Goal: Task Accomplishment & Management: Manage account settings

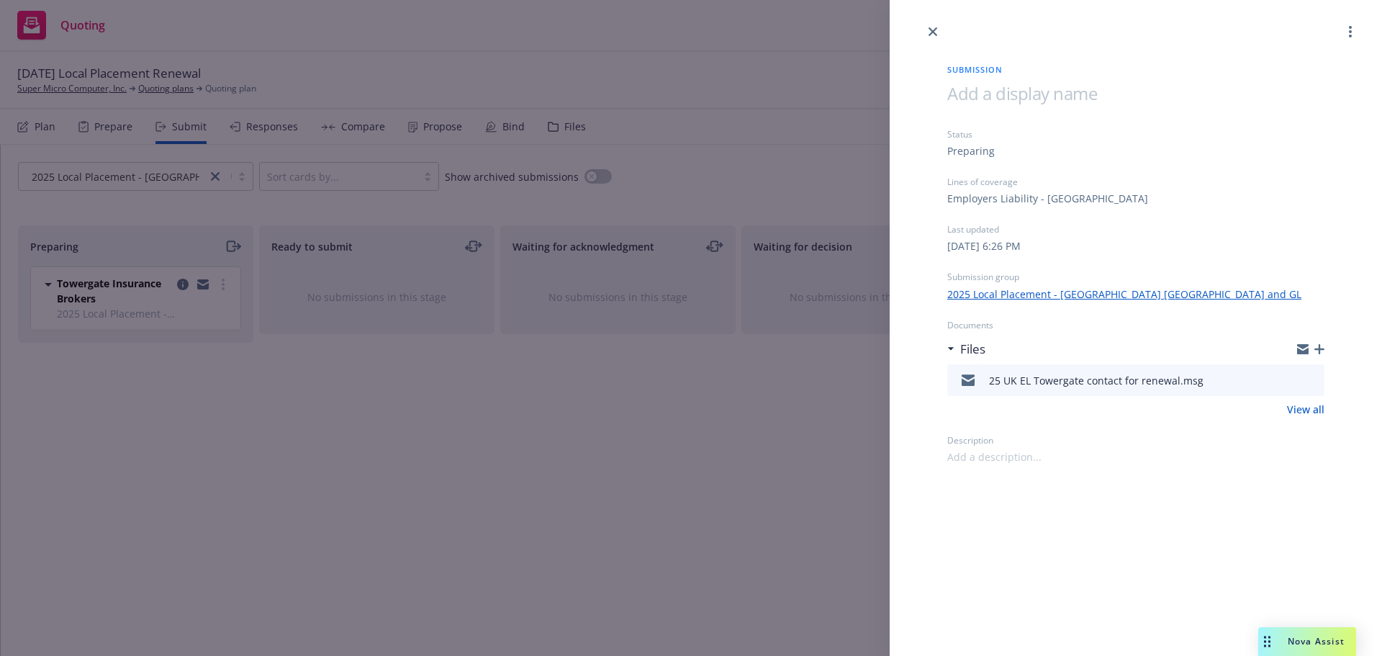
click at [932, 40] on div "Submission Status Preparing Lines of coverage Employers Liability - UK Last upd…" at bounding box center [1135, 252] width 423 height 424
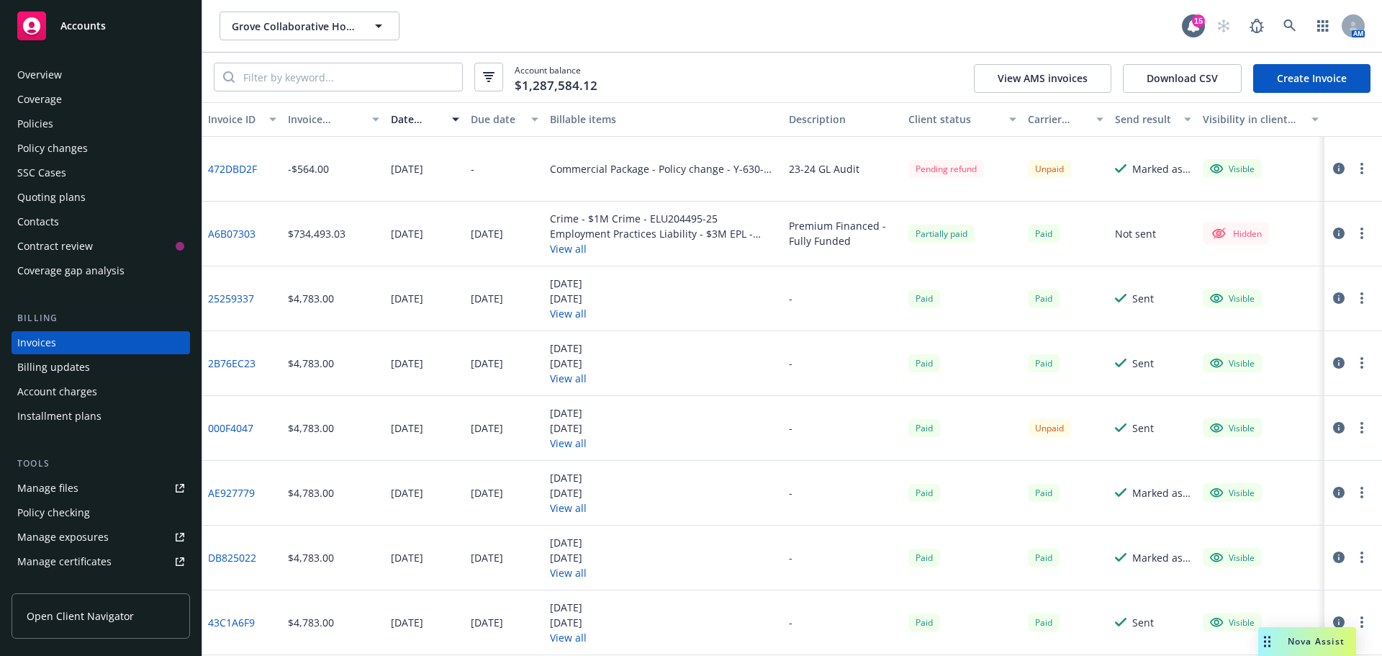
click at [29, 19] on icon at bounding box center [31, 25] width 17 height 17
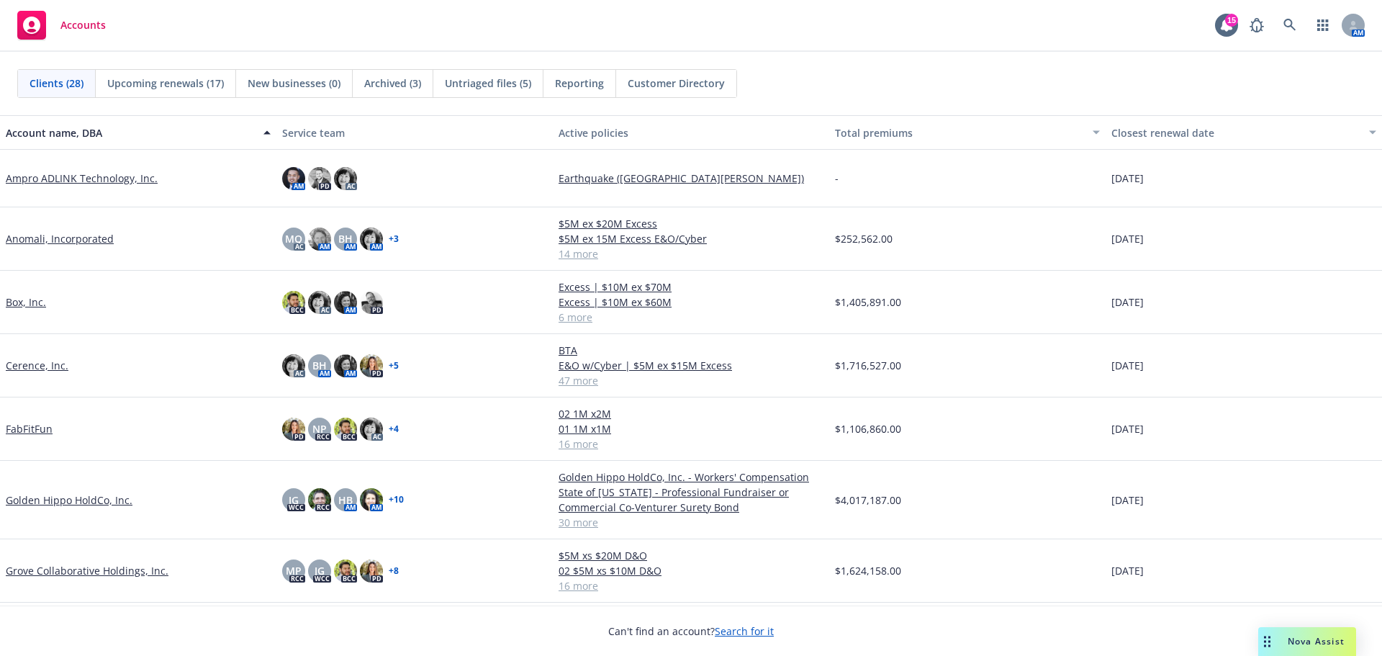
click at [83, 494] on link "Golden Hippo HoldCo, Inc." at bounding box center [69, 499] width 127 height 15
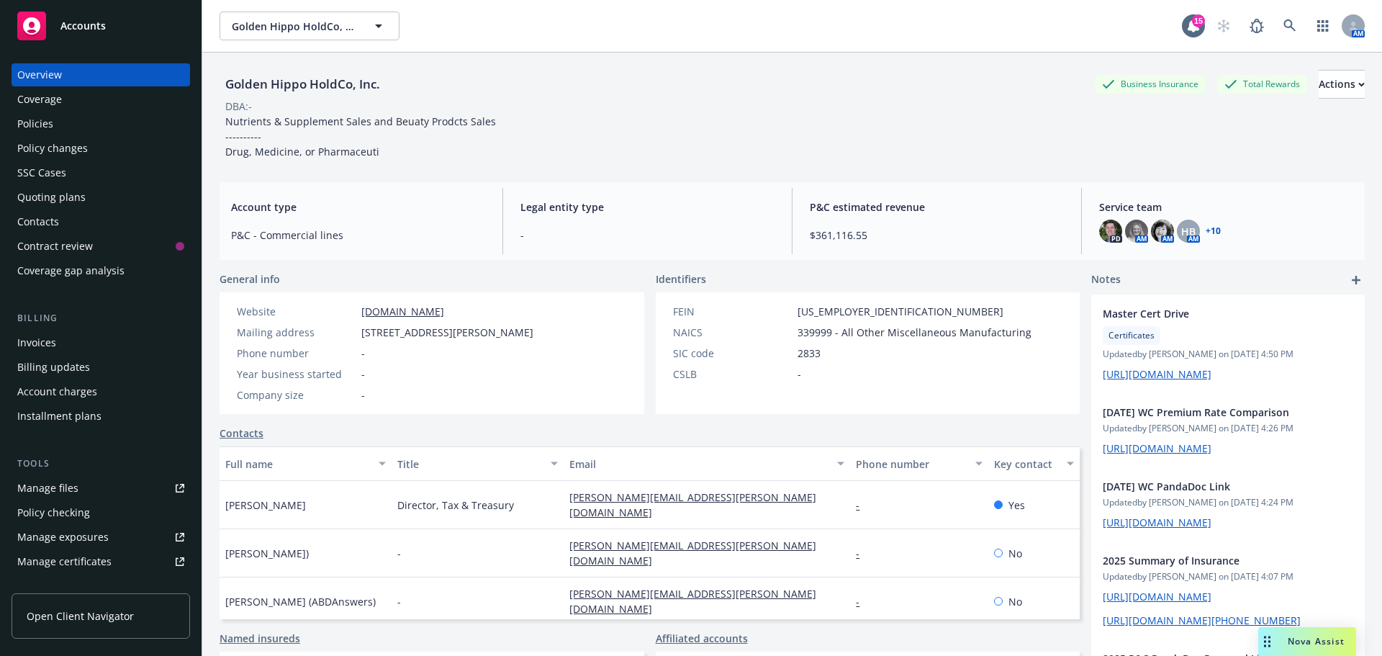
click at [49, 117] on div "Policies" at bounding box center [35, 123] width 36 height 23
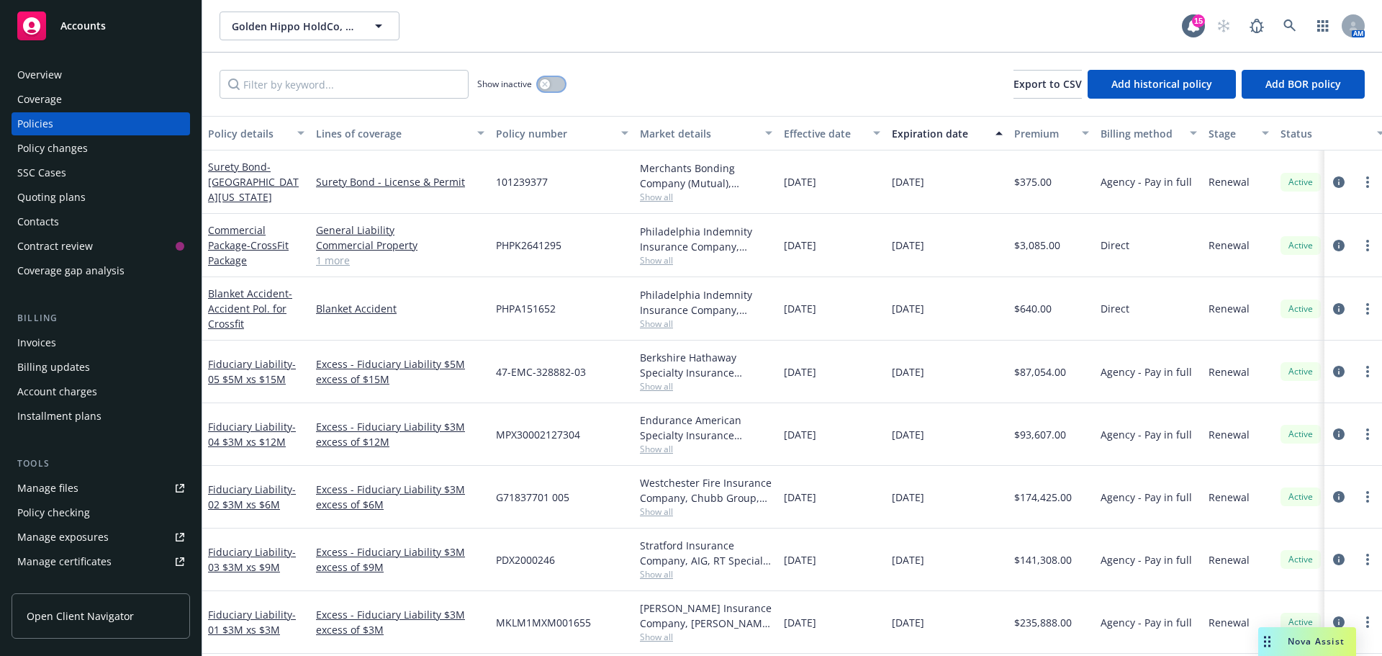
click at [543, 83] on icon "button" at bounding box center [545, 84] width 6 height 6
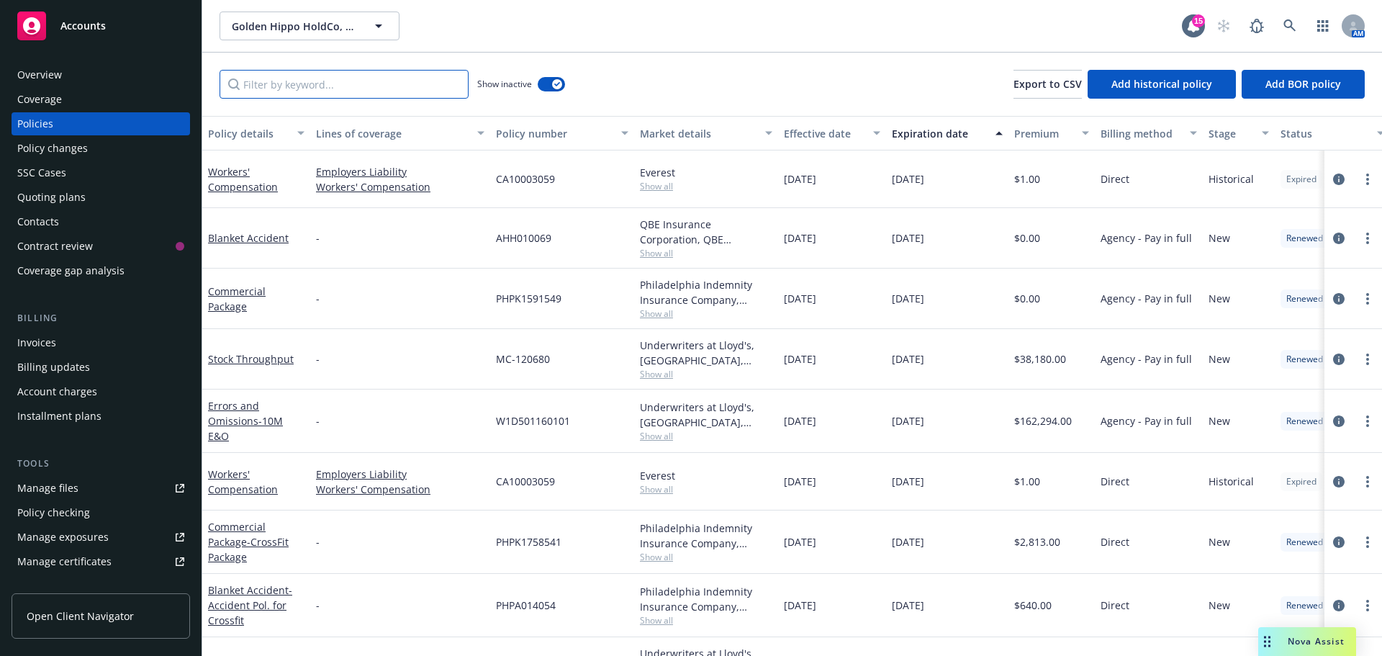
click at [353, 91] on input "Filter by keyword..." at bounding box center [343, 84] width 249 height 29
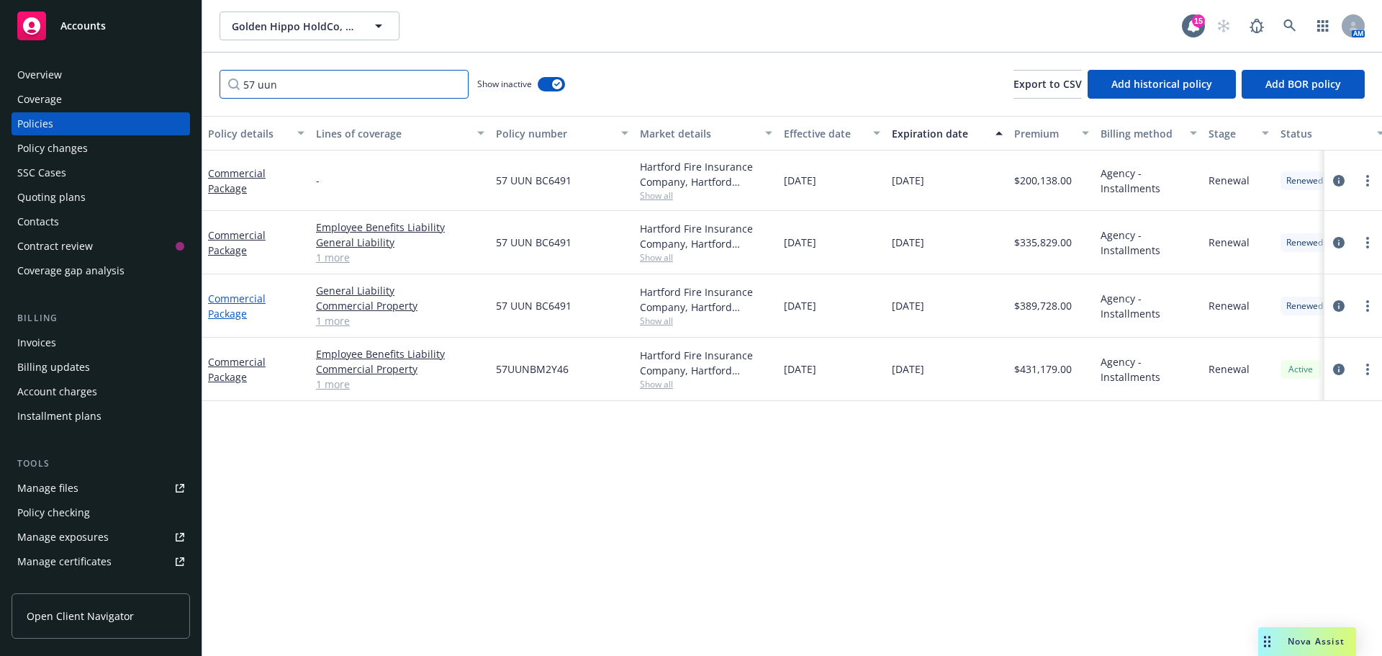
type input "57 uun"
click at [240, 317] on link "Commercial Package" at bounding box center [237, 305] width 58 height 29
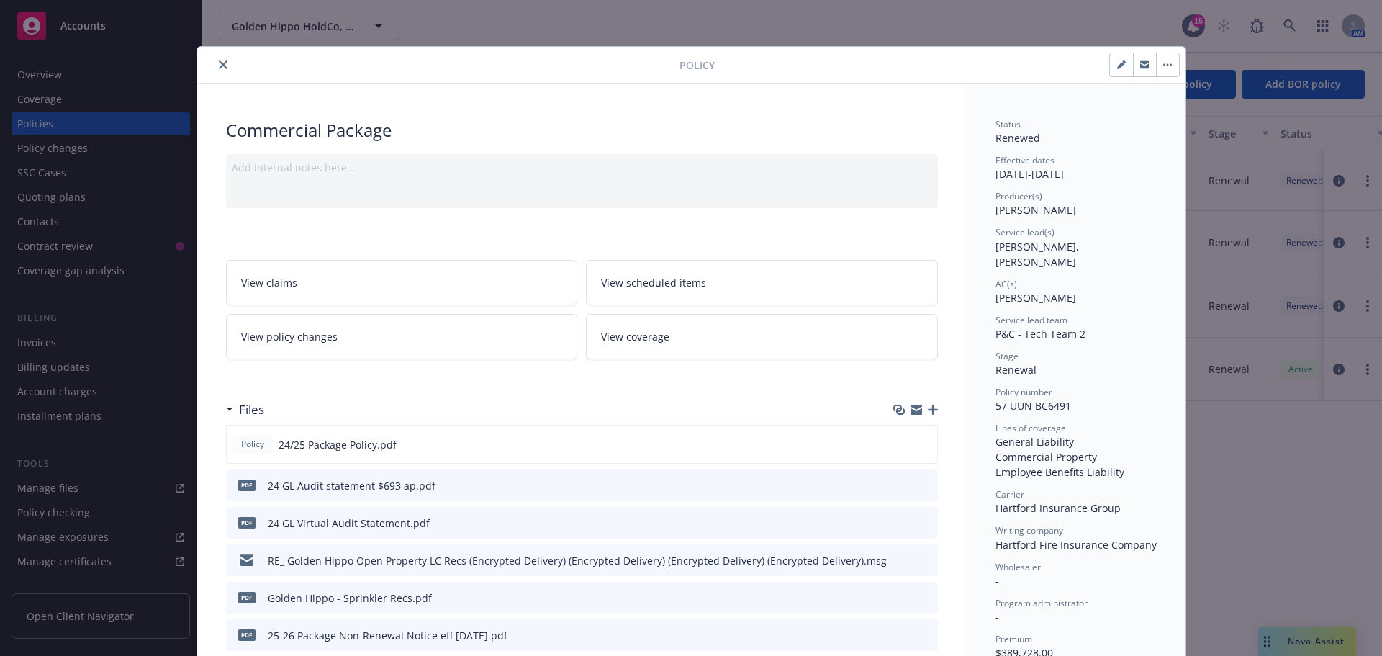
click at [512, 344] on link "View policy changes" at bounding box center [402, 336] width 352 height 45
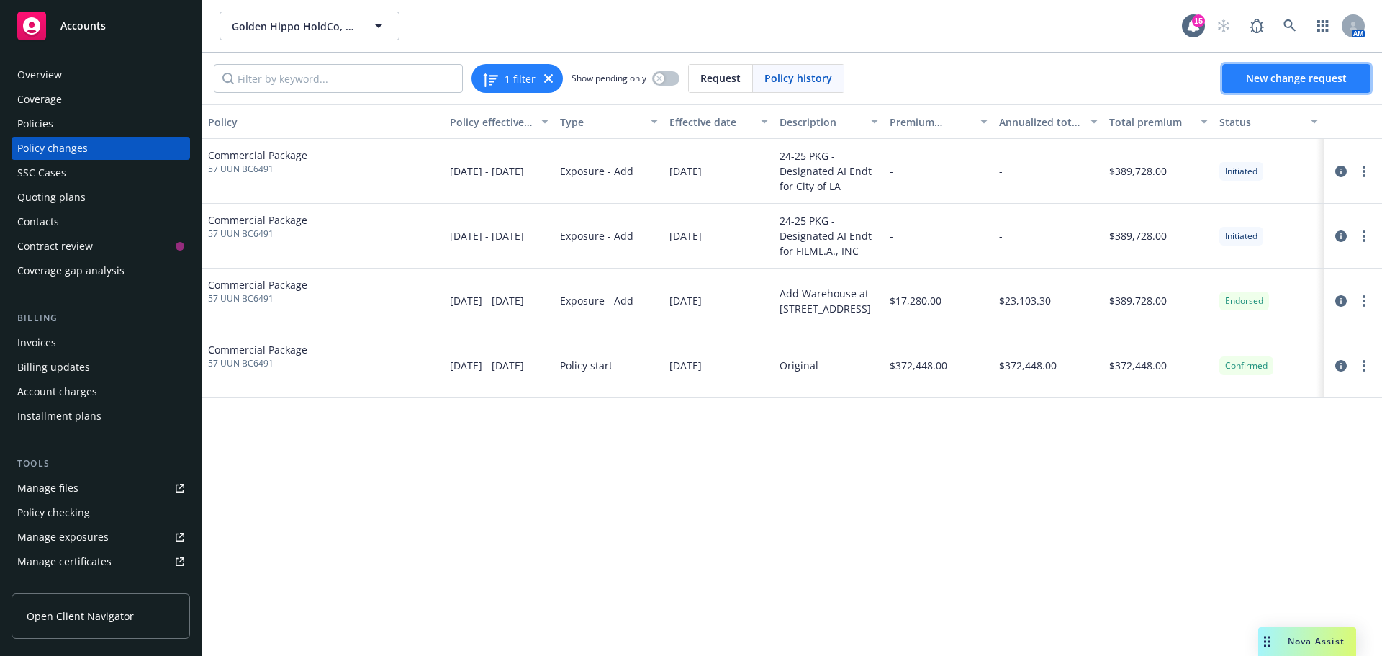
click at [1281, 78] on span "New change request" at bounding box center [1296, 78] width 101 height 14
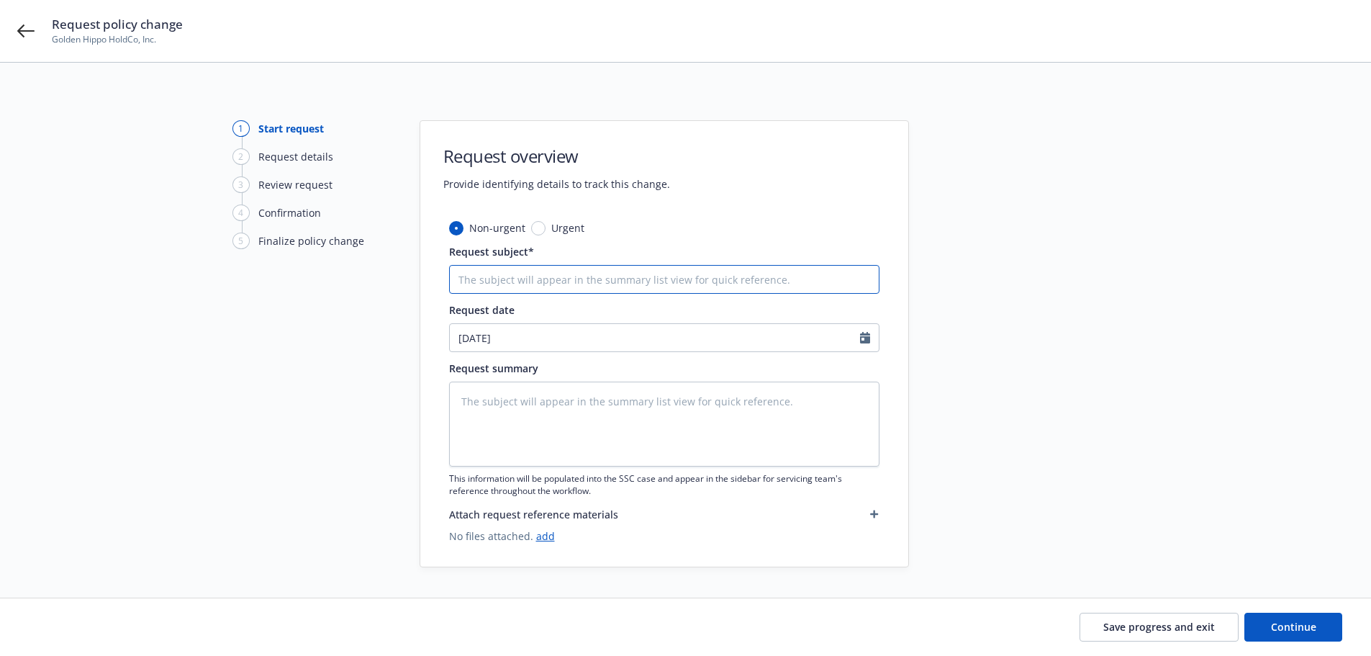
click at [641, 284] on input "Request subject*" at bounding box center [664, 279] width 430 height 29
type textarea "x"
type input "2"
type textarea "x"
type input "24"
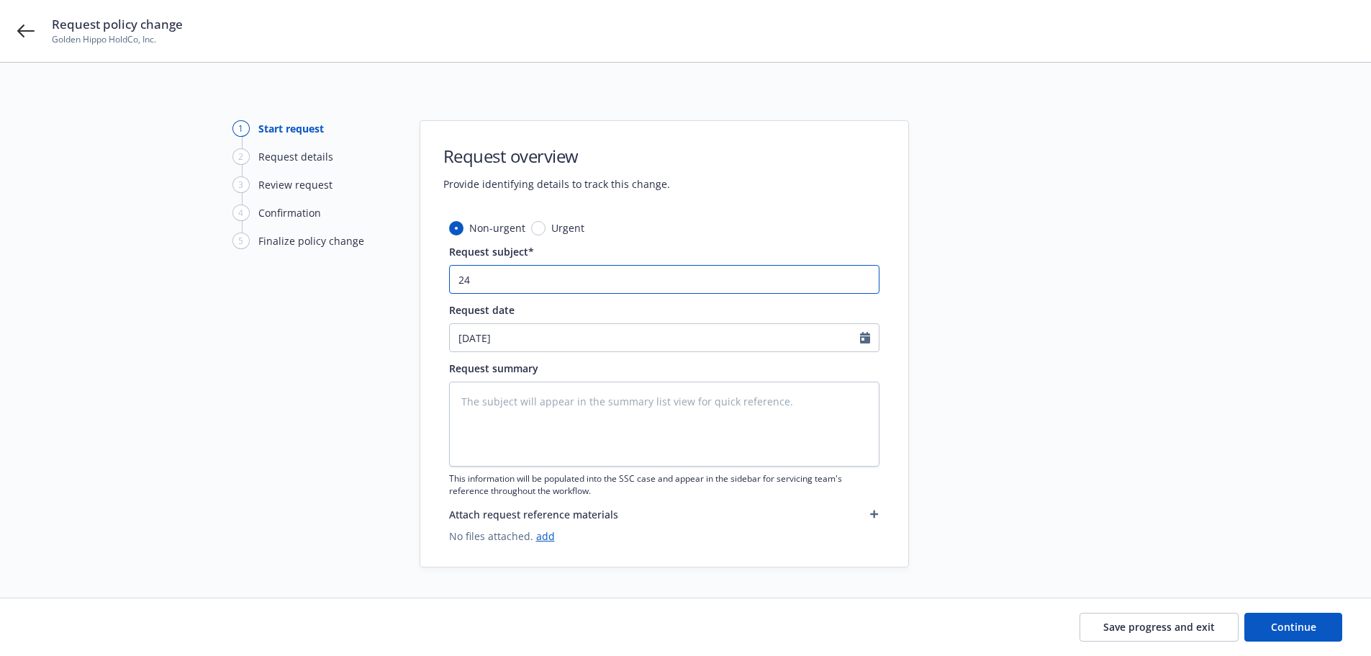
type textarea "x"
type input "24"
type textarea "x"
type input "24 G"
type textarea "x"
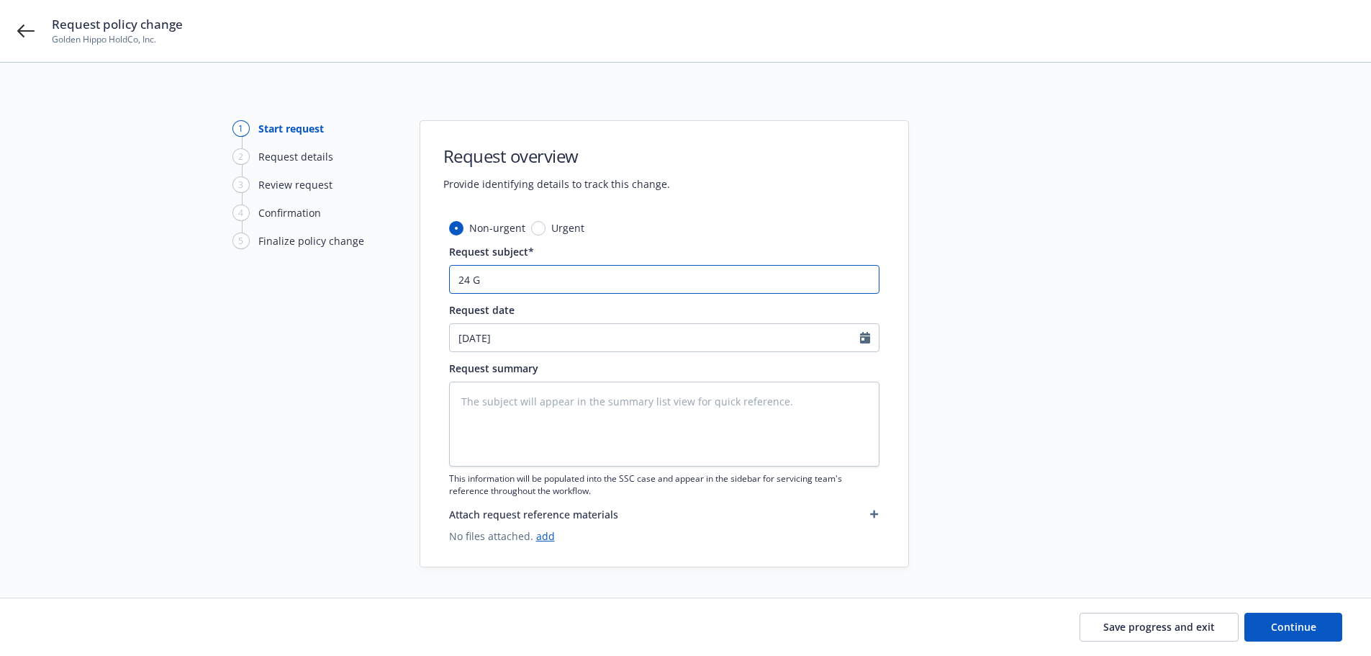
type input "24 GL"
type textarea "x"
type input "24 GL"
type textarea "x"
type input "24 GL A"
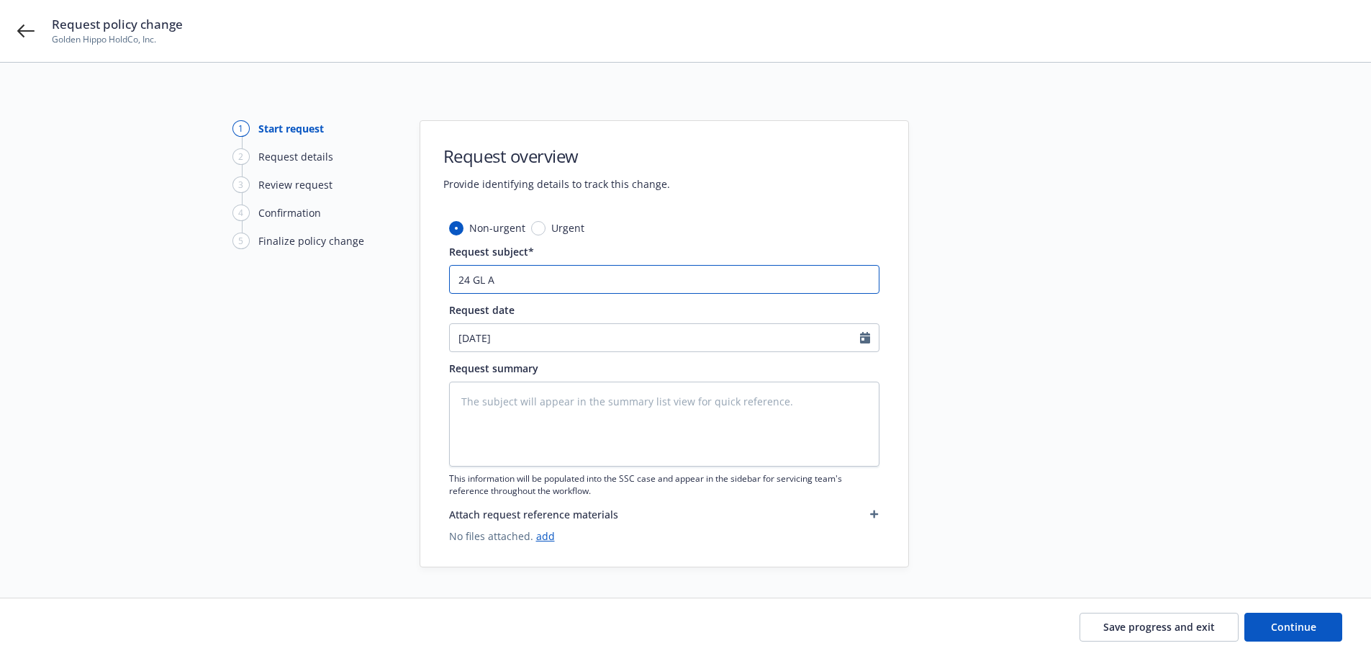
type textarea "x"
type input "24 GL Au"
type textarea "x"
type input "24 GL Aud"
type textarea "x"
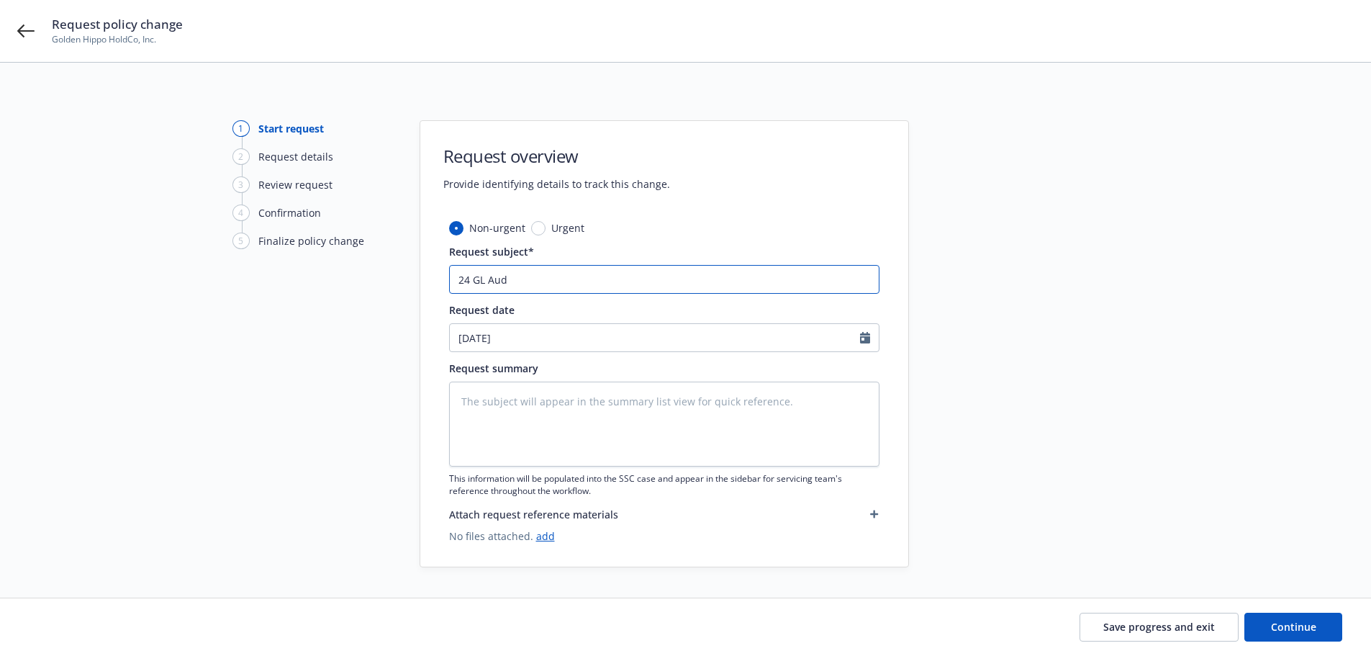
type input "24 GL Audi"
type textarea "x"
drag, startPoint x: 641, startPoint y: 284, endPoint x: 380, endPoint y: 266, distance: 261.8
click at [380, 266] on div "1 Start request 2 Request details 3 Review request 4 Confirmation 5 Finalize po…" at bounding box center [685, 343] width 1336 height 447
type input "24 GL Audit"
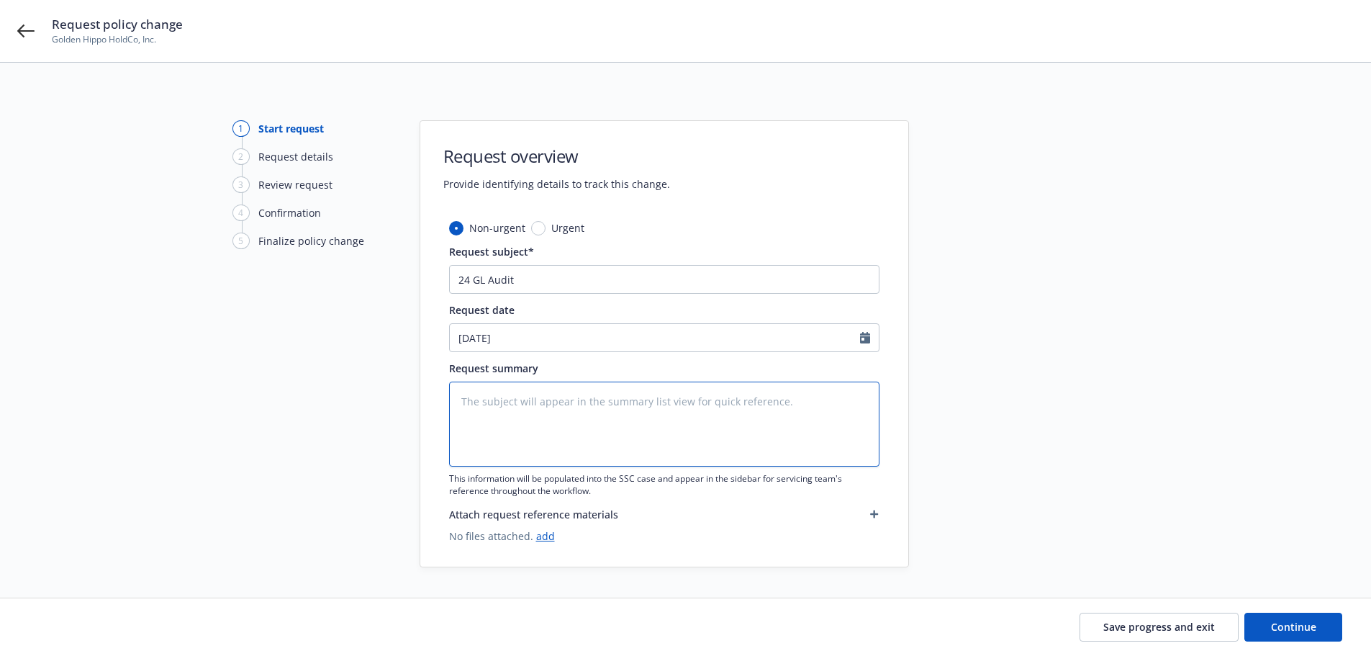
click at [730, 399] on textarea at bounding box center [664, 423] width 430 height 85
paste textarea "24 GL Audit"
type textarea "x"
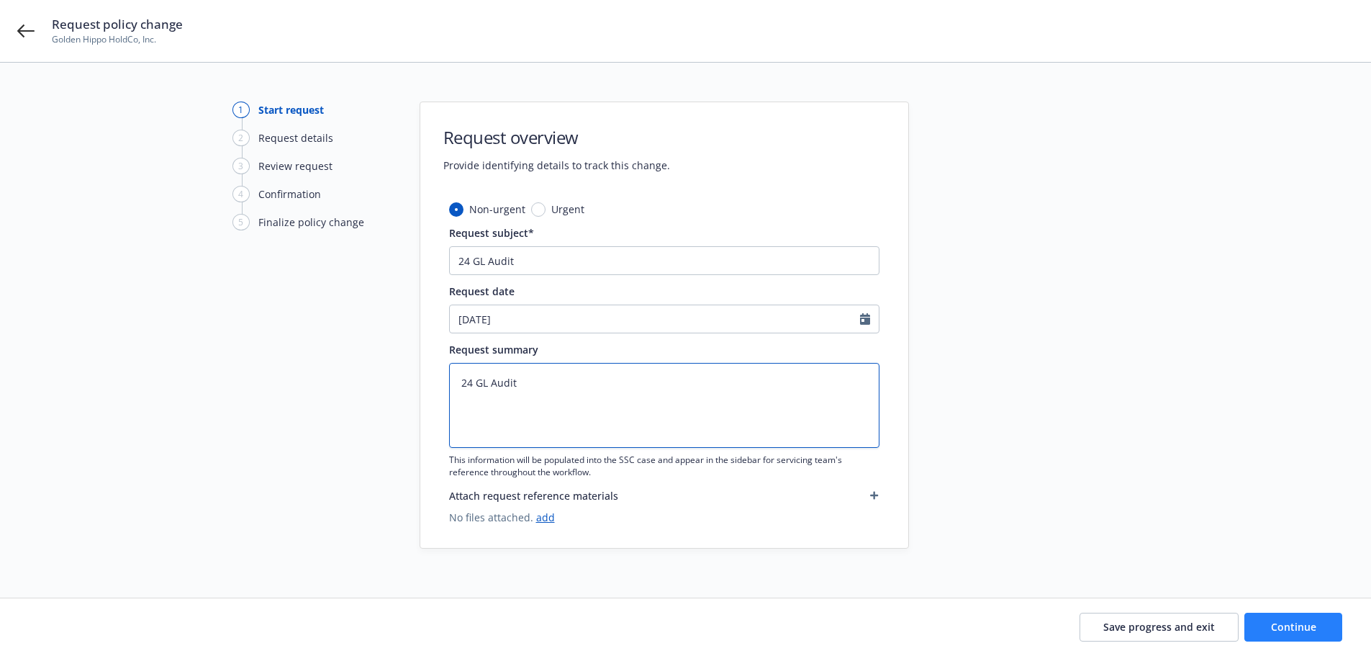
scroll to position [27, 0]
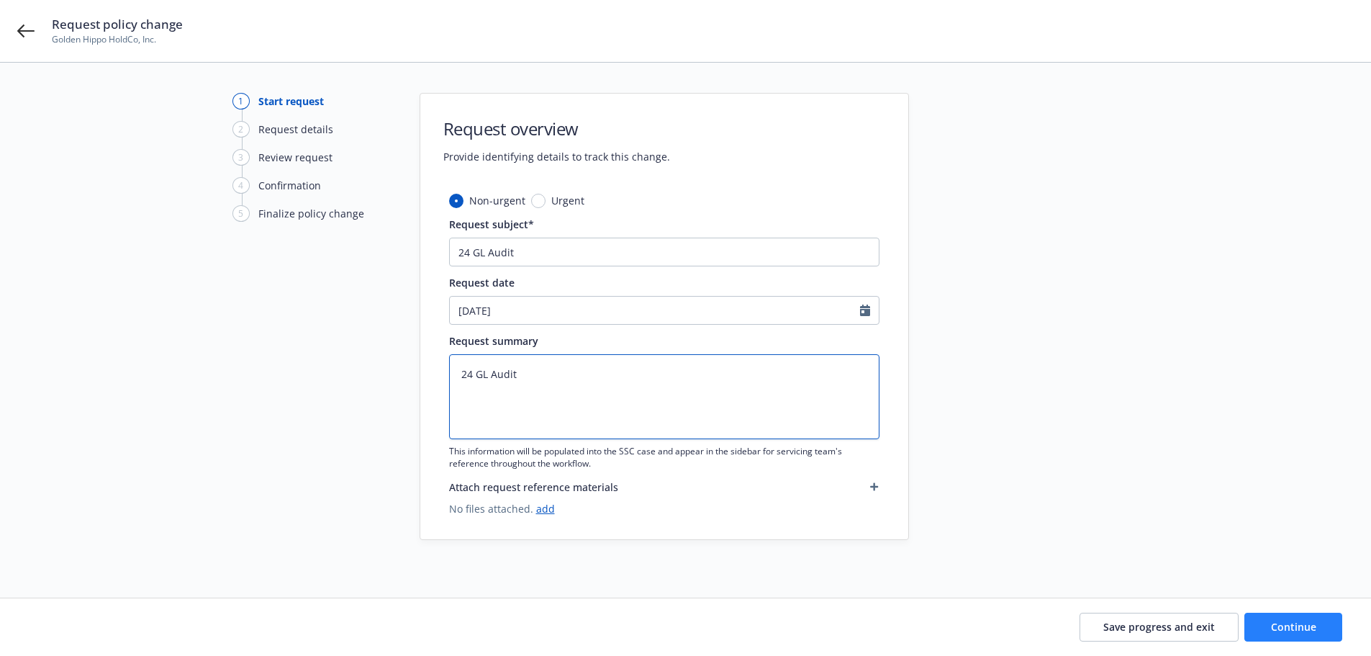
type textarea "24 GL Audit"
click at [1312, 627] on span "Continue" at bounding box center [1293, 627] width 45 height 14
type textarea "x"
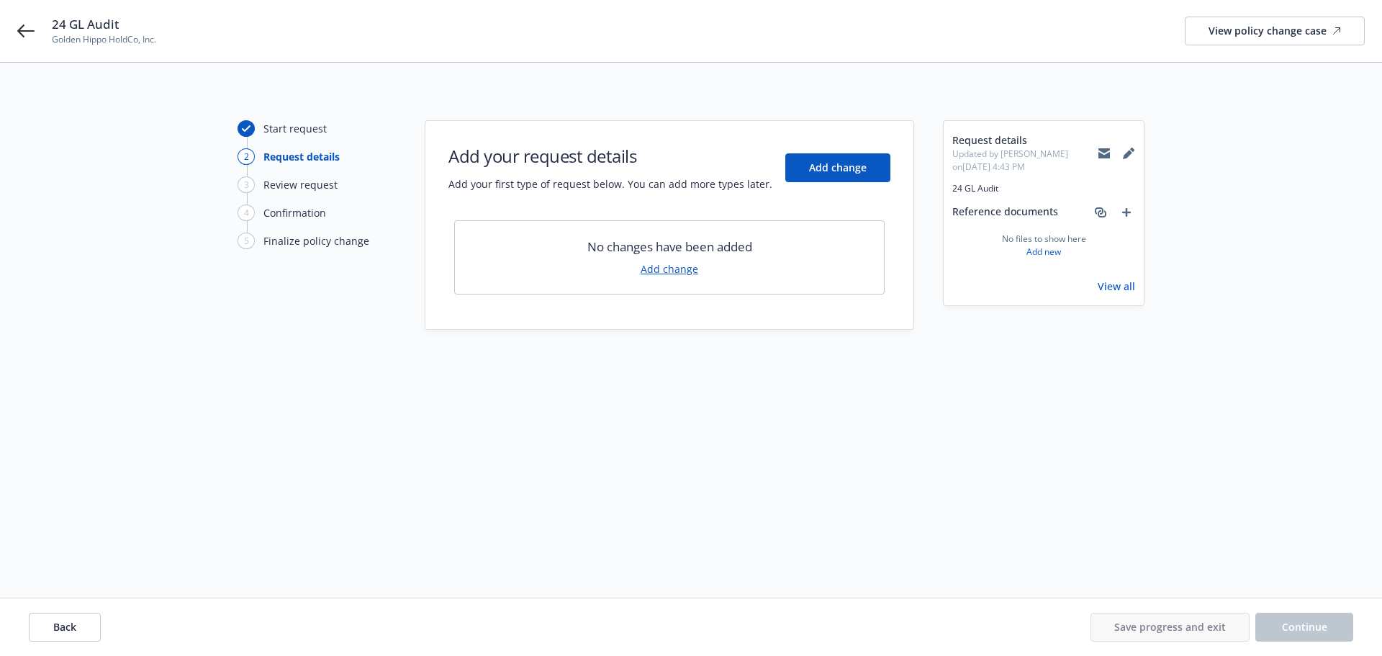
click at [674, 272] on link "Add change" at bounding box center [669, 268] width 58 height 15
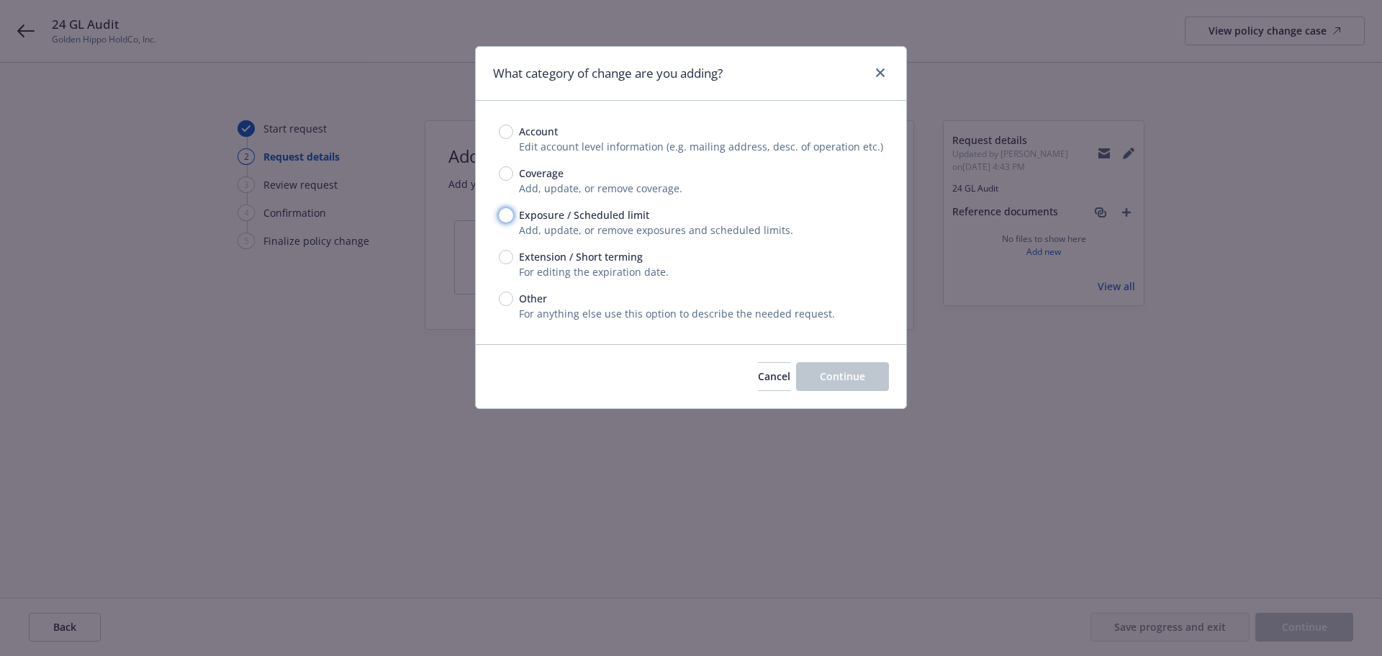
click at [505, 214] on input "Exposure / Scheduled limit" at bounding box center [506, 215] width 14 height 14
radio input "true"
click at [848, 372] on span "Continue" at bounding box center [842, 376] width 45 height 14
type textarea "x"
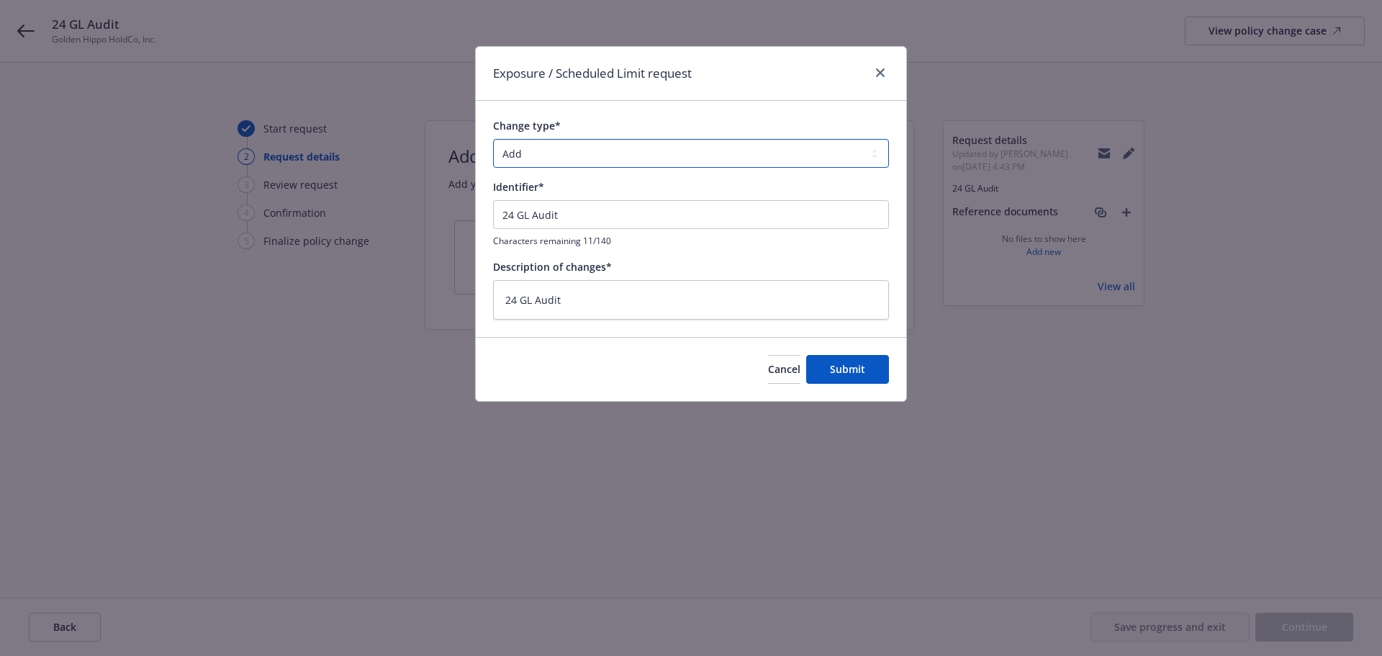
click at [618, 153] on select "Add Audit Change Remove" at bounding box center [691, 153] width 396 height 29
select select "AUDIT"
click at [493, 139] on select "Add Audit Change Remove" at bounding box center [691, 153] width 396 height 29
click at [865, 370] on button "Submit" at bounding box center [847, 369] width 83 height 29
type textarea "x"
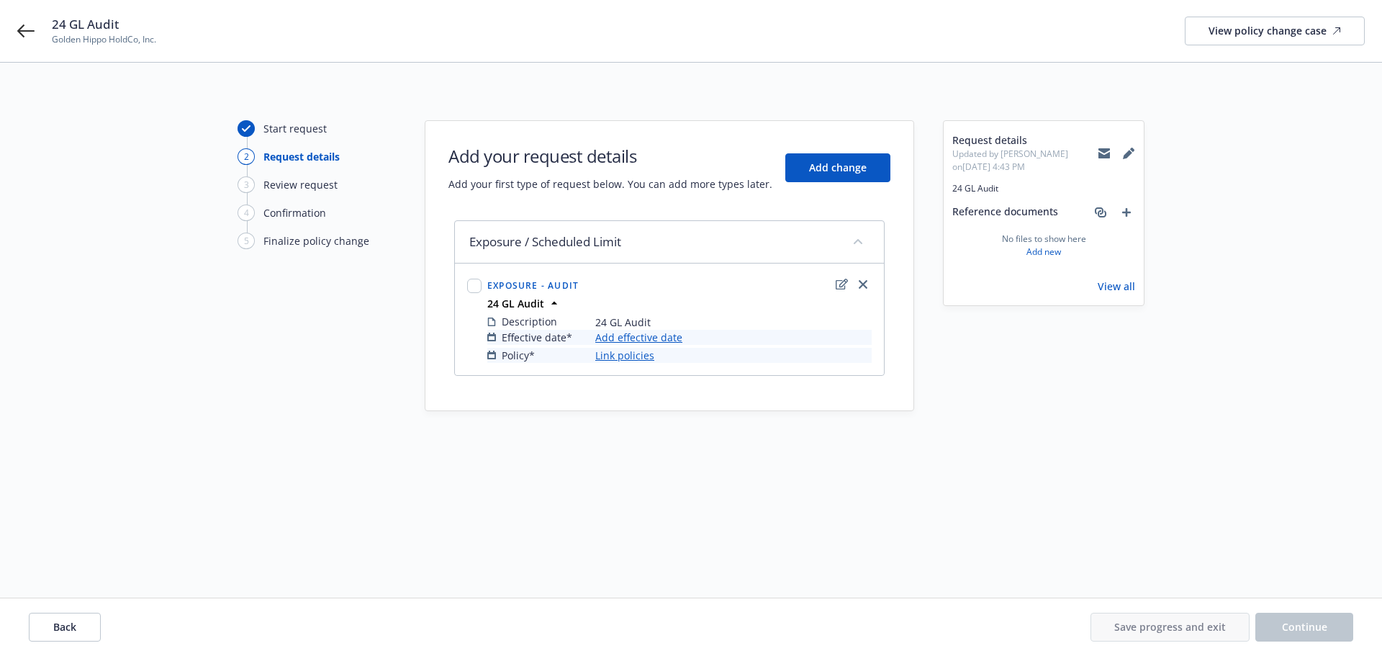
click at [645, 337] on link "Add effective date" at bounding box center [638, 337] width 87 height 15
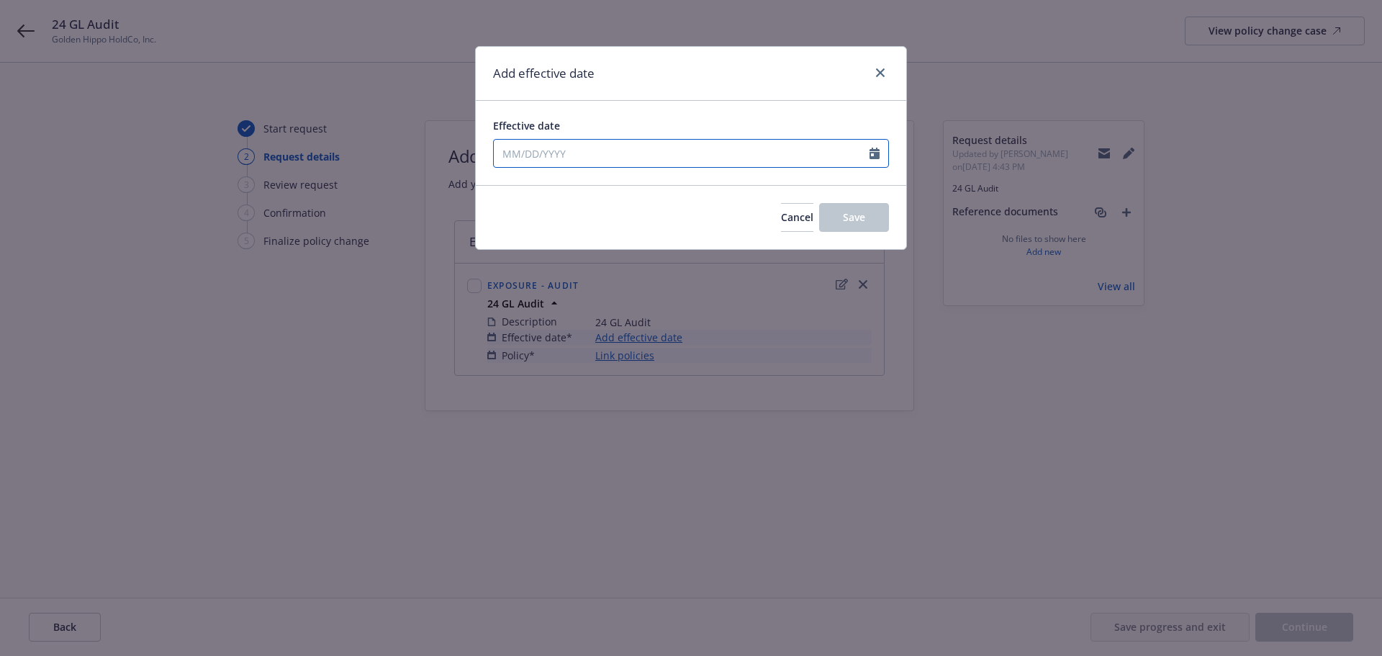
select select "9"
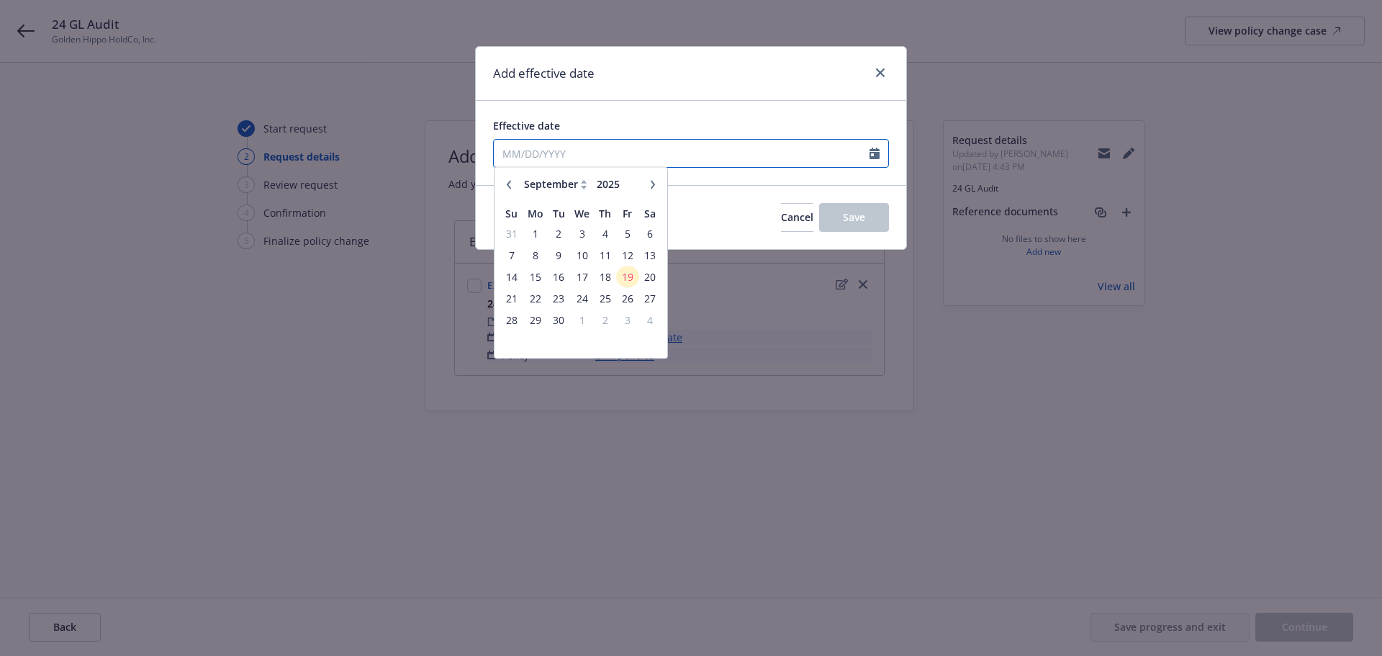
click at [573, 153] on input "Effective date" at bounding box center [682, 153] width 376 height 27
type input "[DATE]"
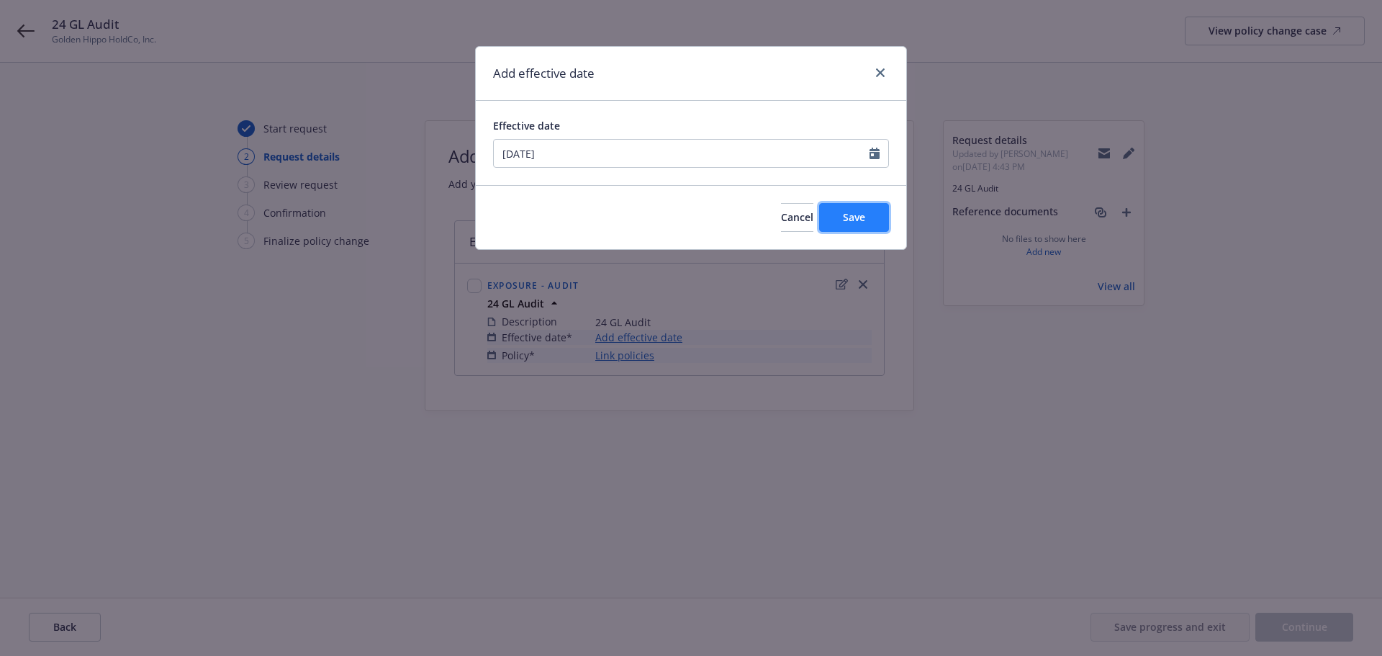
click at [860, 209] on button "Save" at bounding box center [854, 217] width 70 height 29
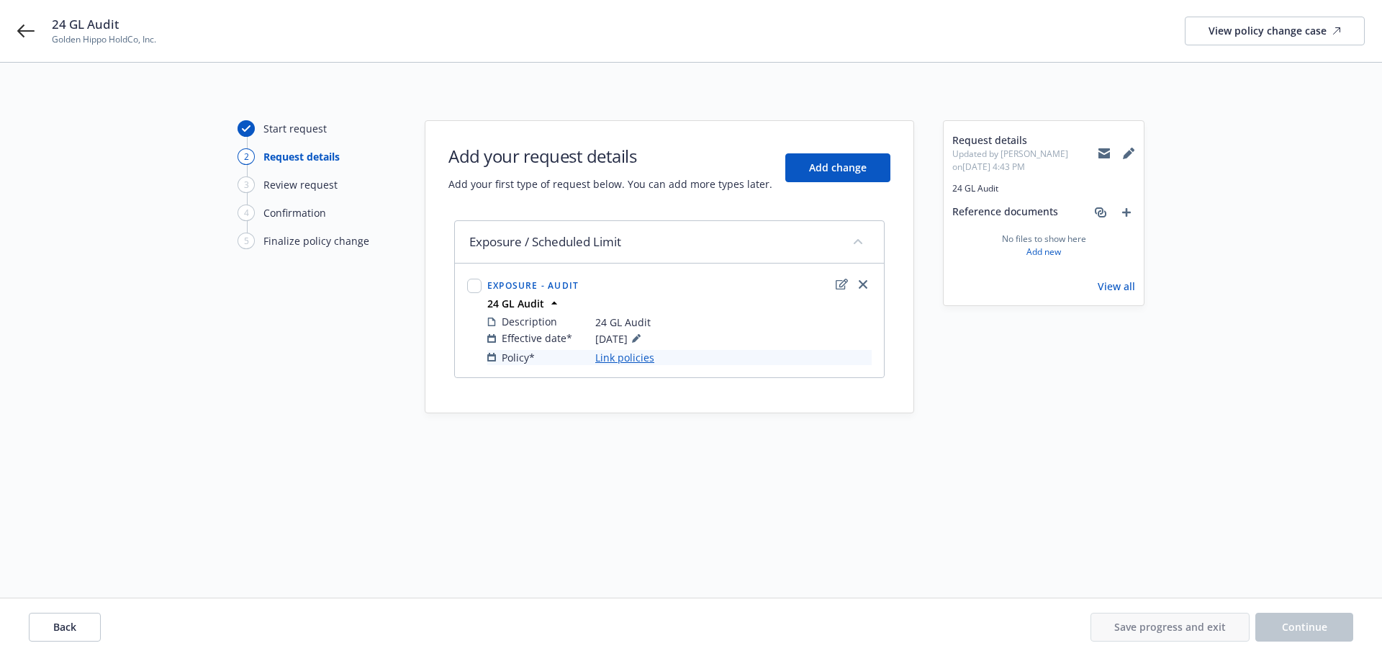
click at [638, 355] on link "Link policies" at bounding box center [624, 357] width 59 height 15
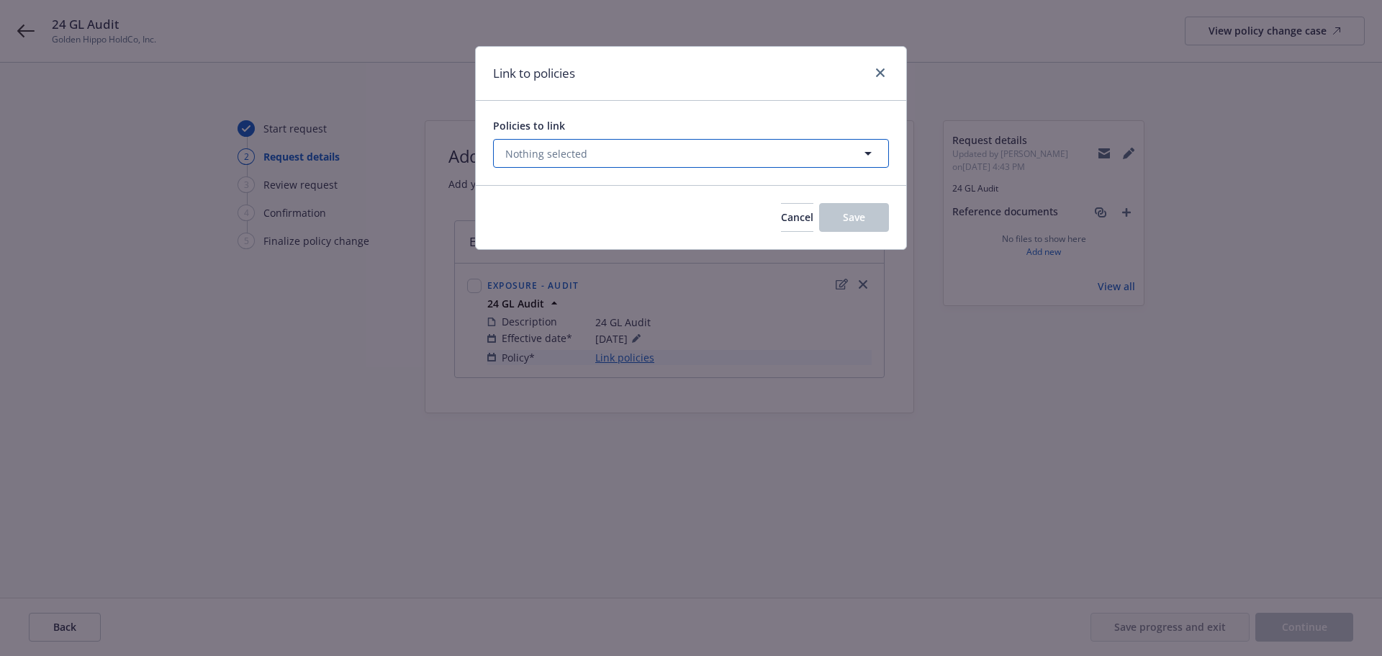
click at [604, 158] on button "Nothing selected" at bounding box center [691, 153] width 396 height 29
select select "ACTIVE"
type input "57 UUN"
click at [802, 196] on select "All Active Upcoming Expired Cancelled" at bounding box center [817, 188] width 82 height 23
select select "EXPIRED"
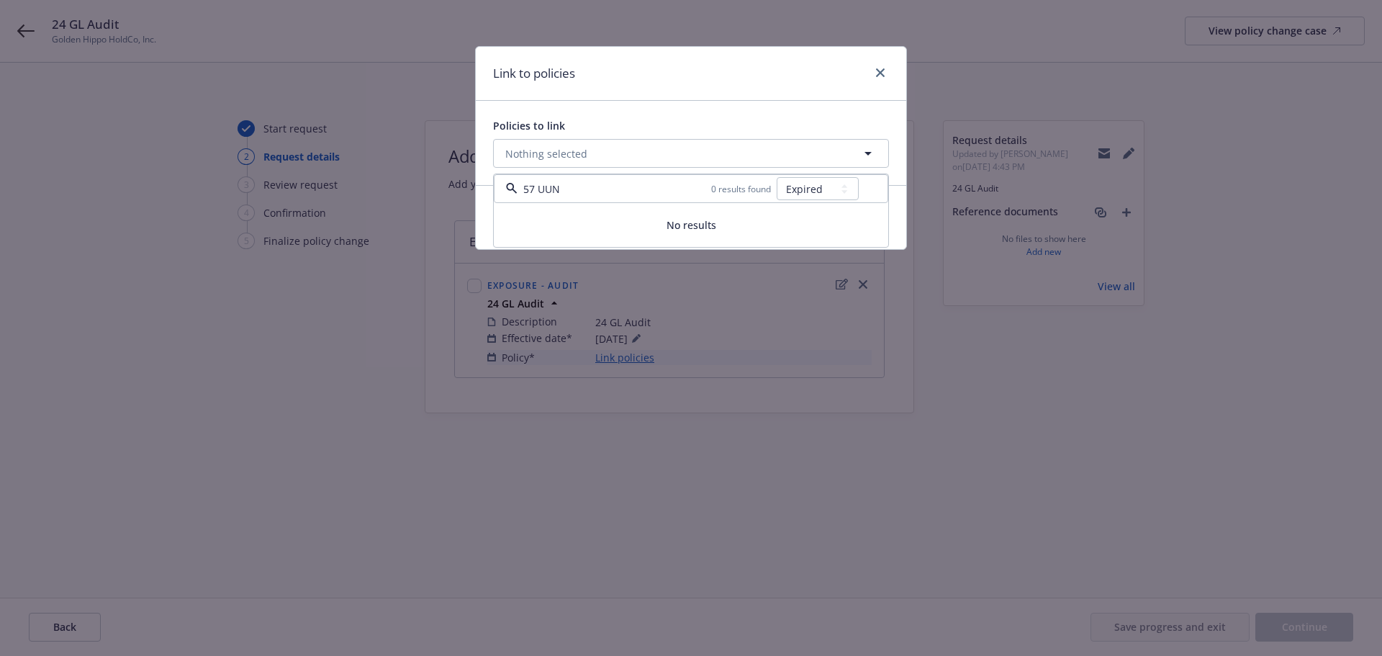
click at [777, 177] on select "All Active Upcoming Expired Cancelled" at bounding box center [817, 188] width 82 height 23
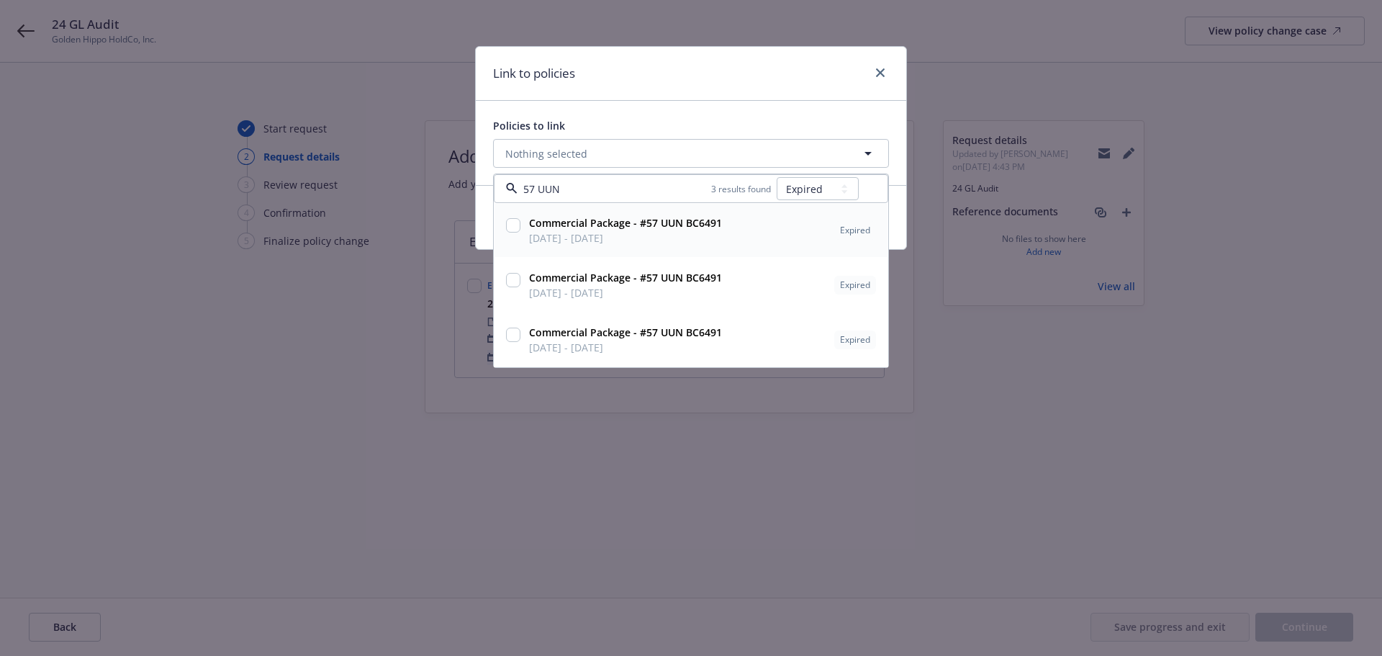
click at [508, 226] on input "checkbox" at bounding box center [513, 225] width 14 height 14
checkbox input "true"
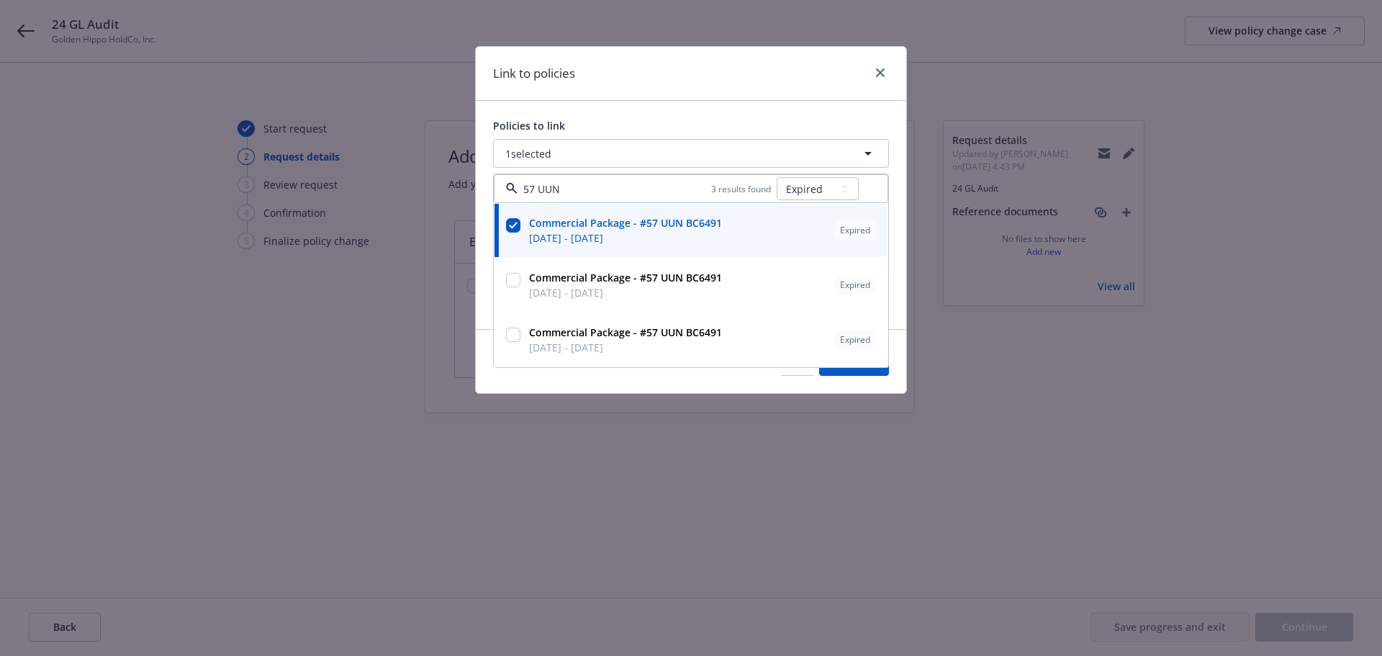
click at [1036, 422] on div "Link to policies Policies to link 1 selected 57 UUN 3 results found All Active …" at bounding box center [691, 328] width 1382 height 656
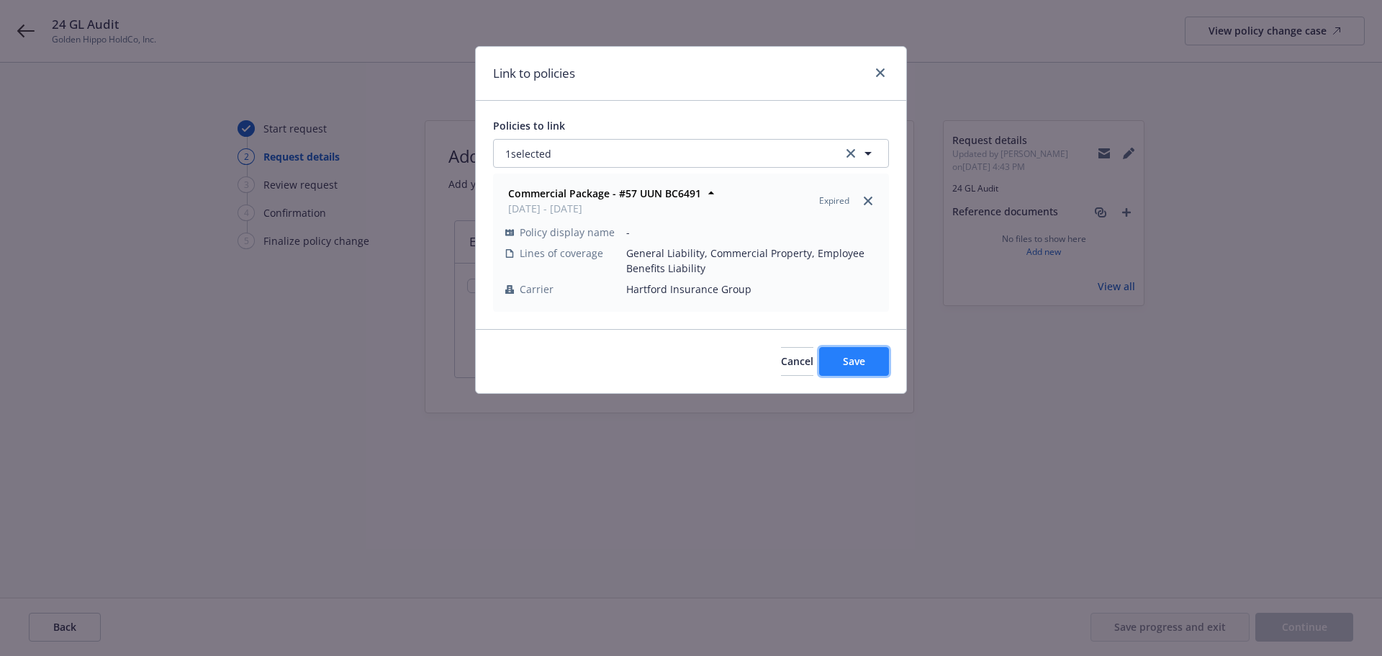
click at [856, 361] on span "Save" at bounding box center [854, 361] width 22 height 14
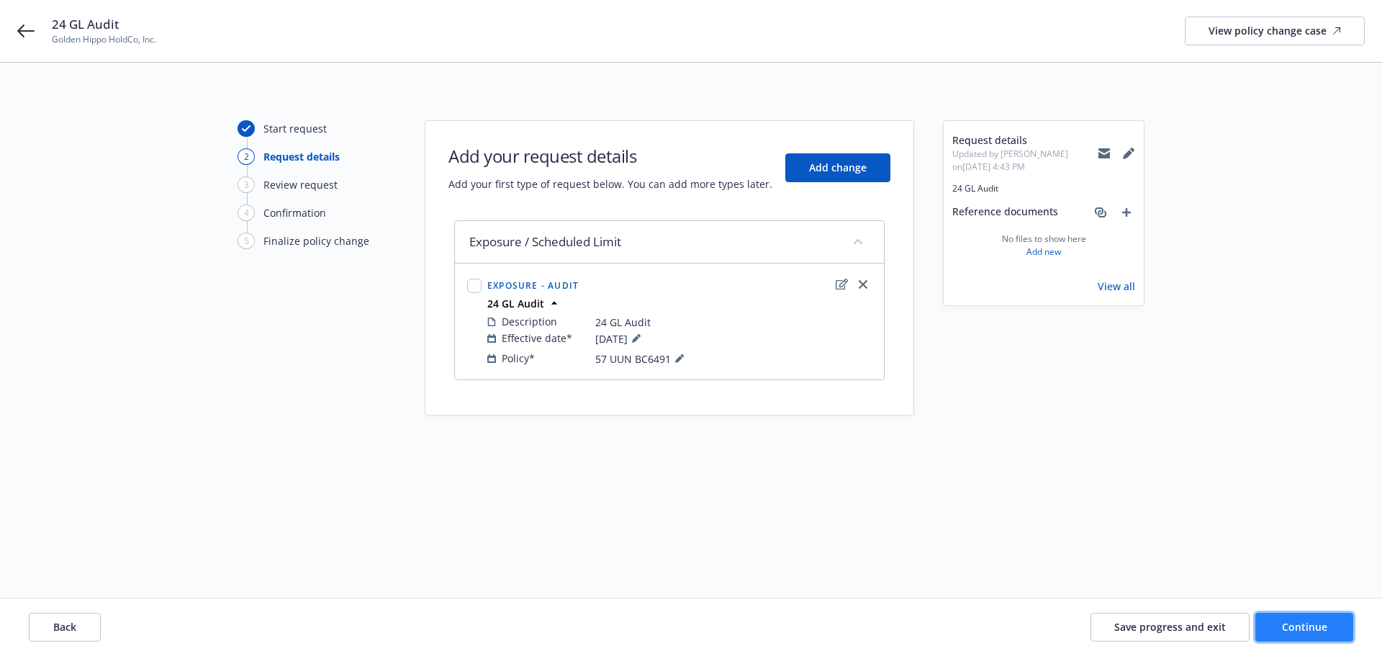
click at [1325, 627] on span "Continue" at bounding box center [1304, 627] width 45 height 14
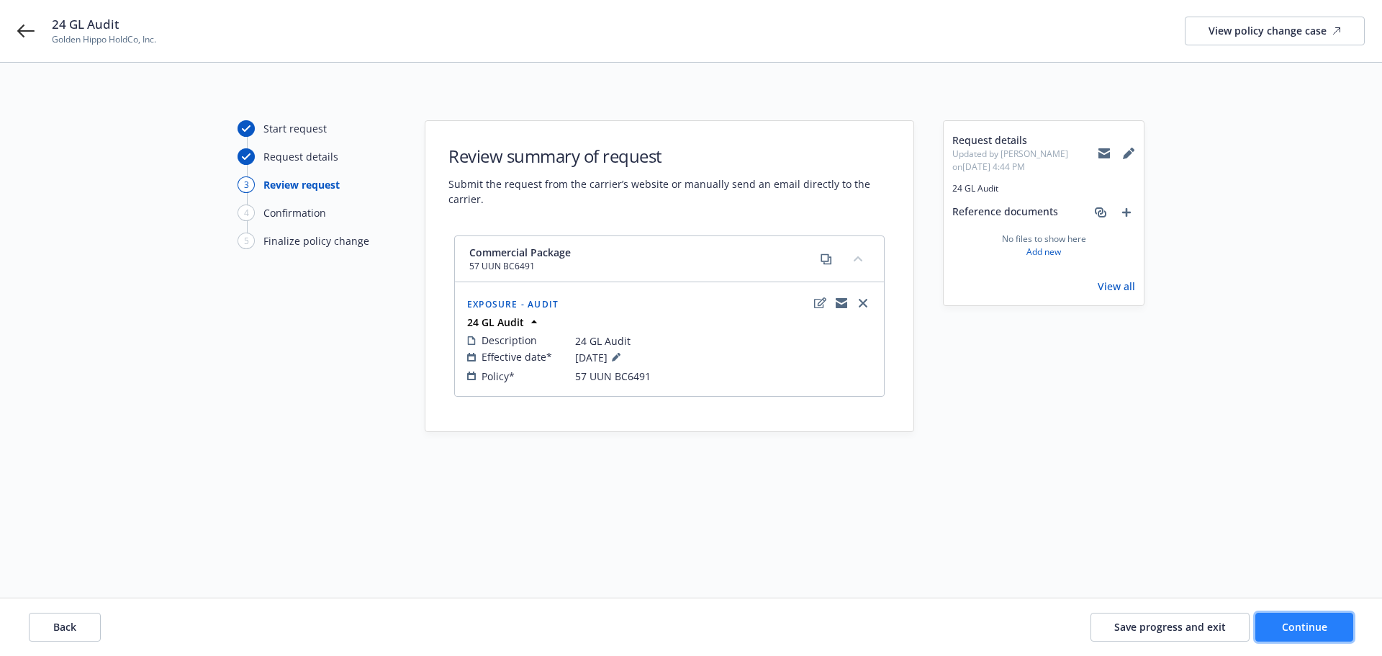
click at [1320, 629] on span "Continue" at bounding box center [1304, 627] width 45 height 14
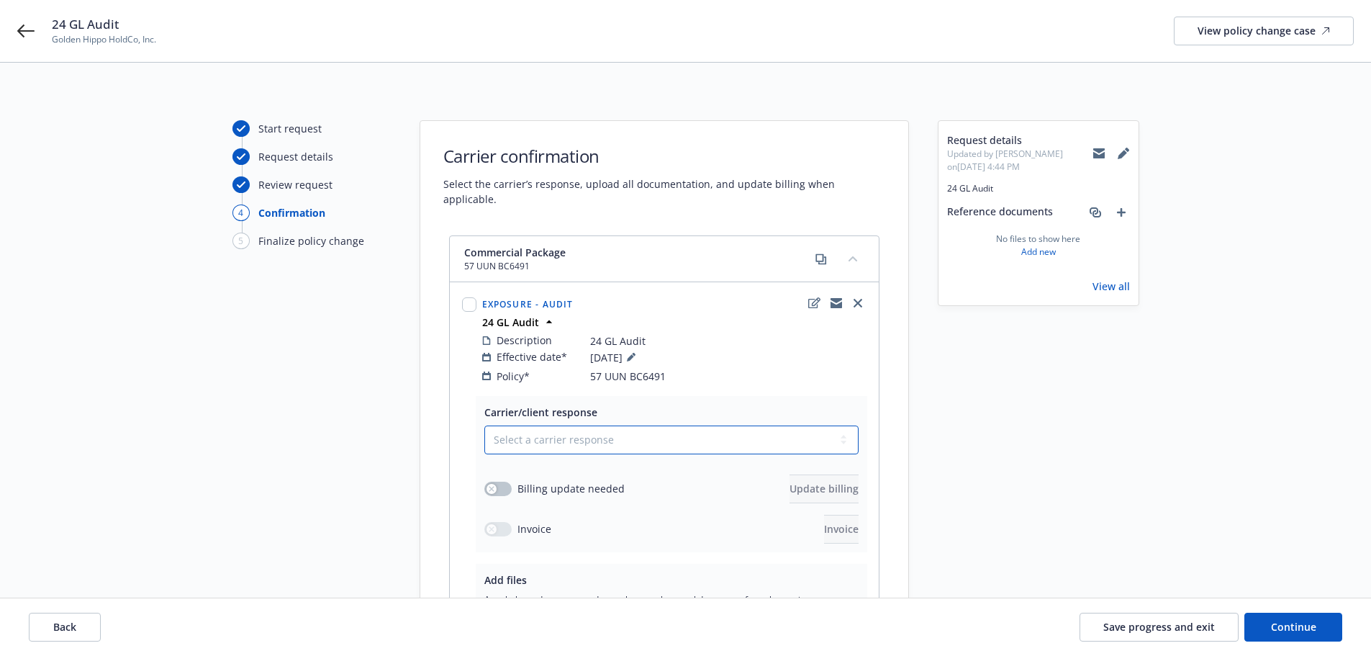
click at [761, 425] on select "Select a carrier response Accepted Accepted with revision No endorsement needed…" at bounding box center [671, 439] width 374 height 29
select select "ACCEPTED"
click at [484, 425] on select "Select a carrier response Accepted Accepted with revision No endorsement needed…" at bounding box center [671, 439] width 374 height 29
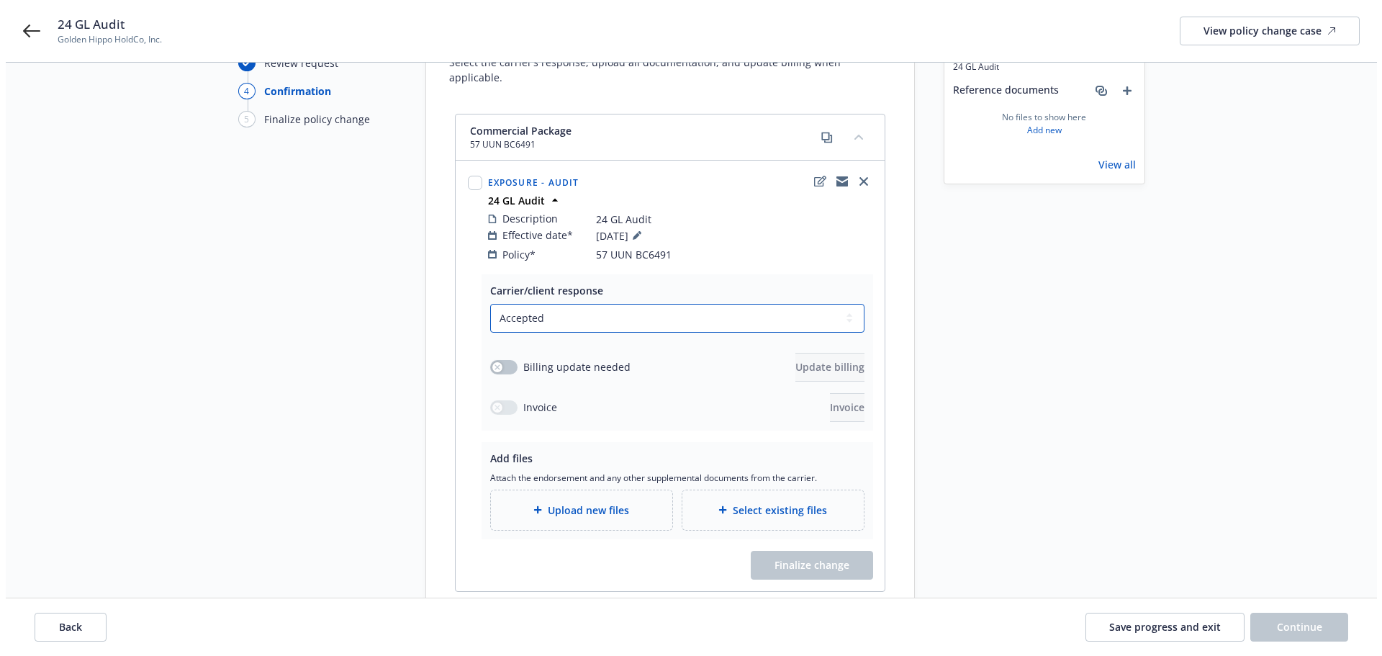
scroll to position [144, 0]
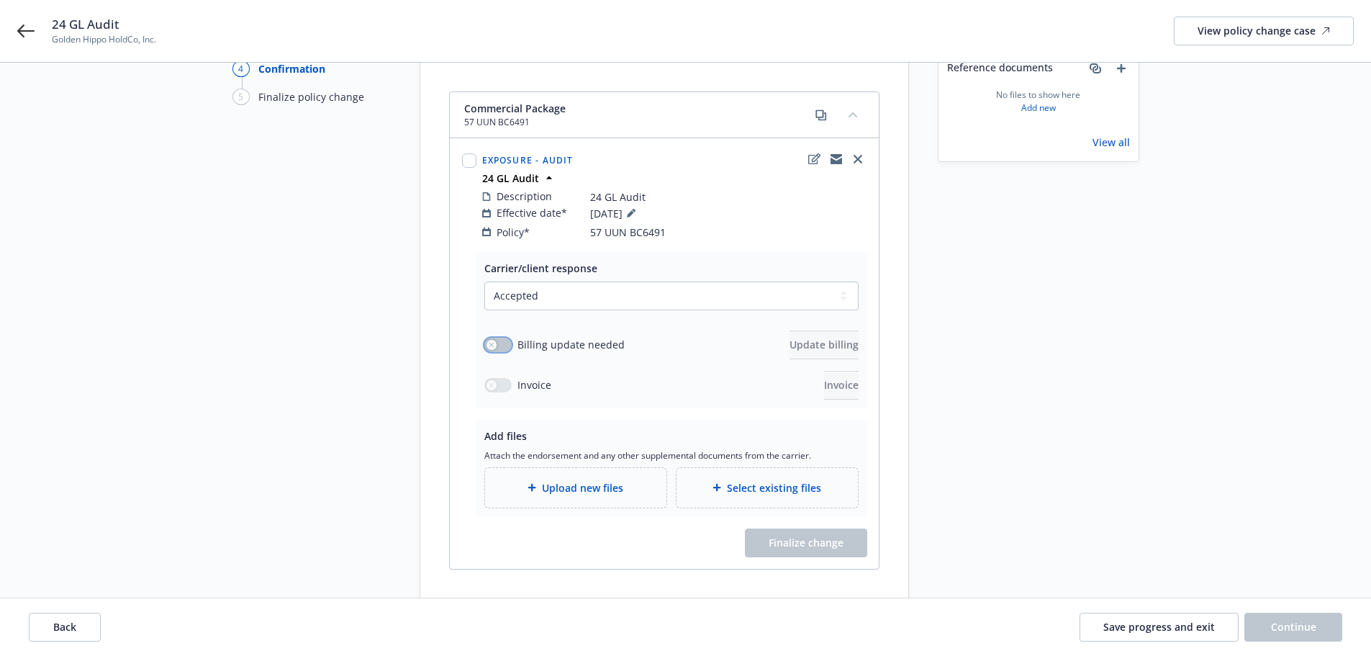
click at [503, 337] on button "button" at bounding box center [497, 344] width 27 height 14
click at [806, 337] on span "Update billing" at bounding box center [823, 344] width 69 height 14
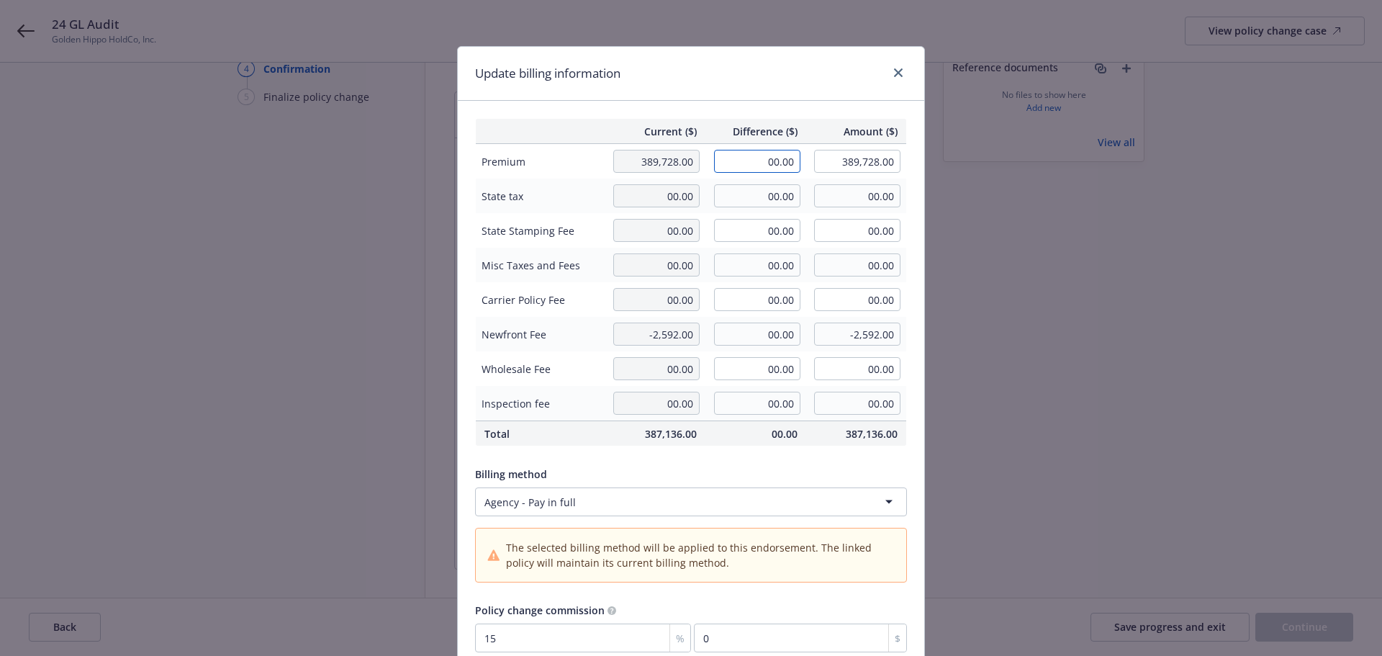
click at [725, 157] on input "00.00" at bounding box center [757, 161] width 86 height 23
drag, startPoint x: 756, startPoint y: 160, endPoint x: 799, endPoint y: 160, distance: 43.2
click at [799, 160] on td "00.00" at bounding box center [755, 161] width 101 height 35
type input "693.00"
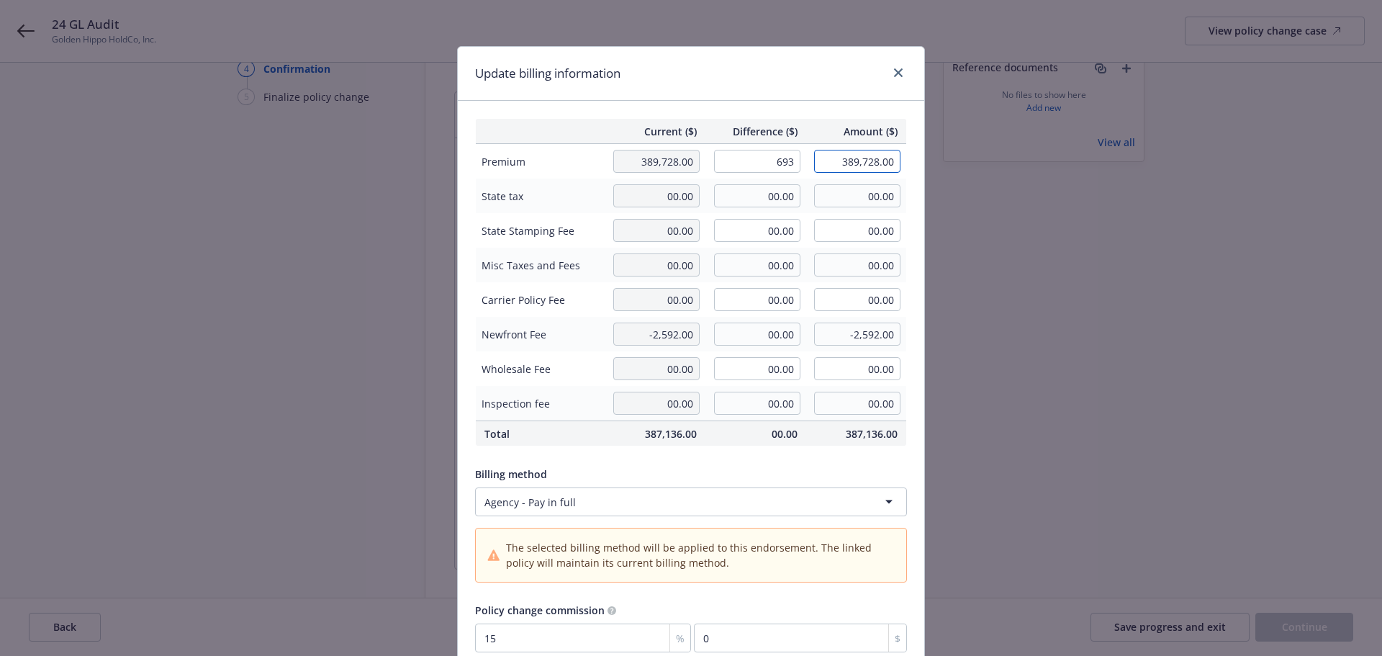
type input "390,421.00"
type input "103.95"
drag, startPoint x: 735, startPoint y: 337, endPoint x: 863, endPoint y: 329, distance: 128.3
click at [863, 329] on tr "Newfront Fee -2,592.00 00.00 -2,592.00" at bounding box center [691, 334] width 431 height 35
type input "-103.95"
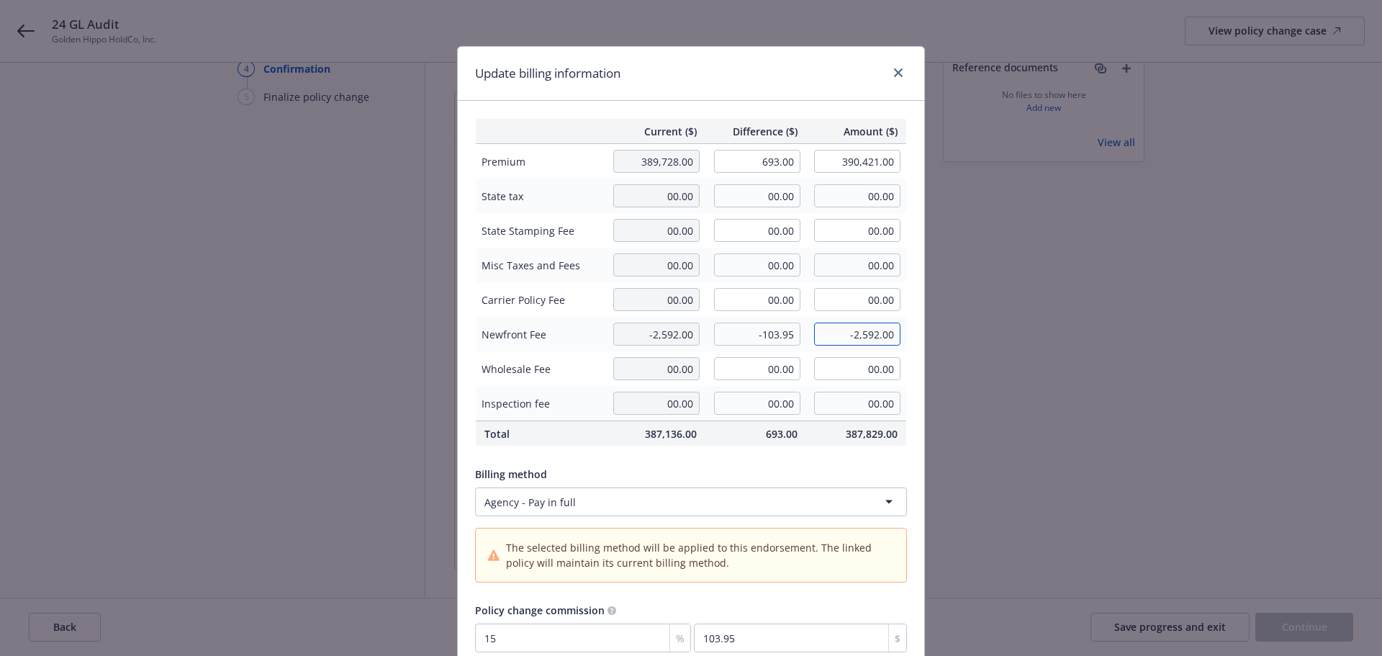
type input "-2,695.95"
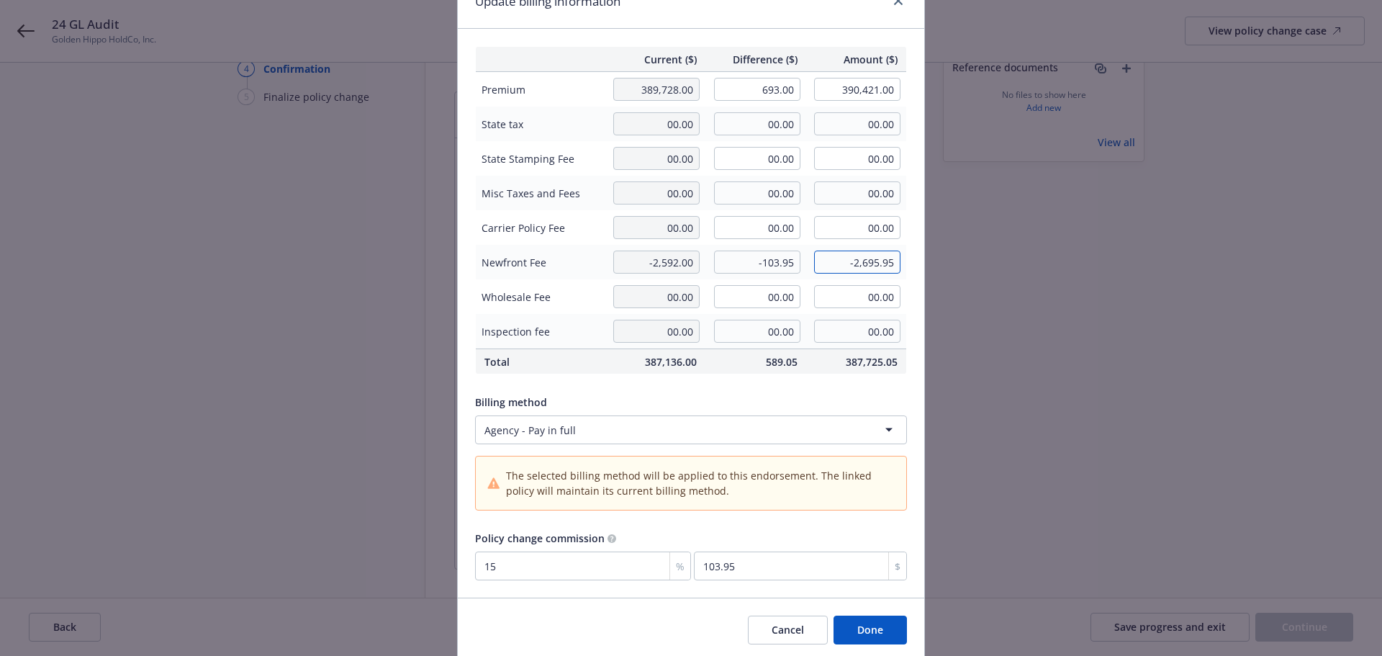
scroll to position [124, 0]
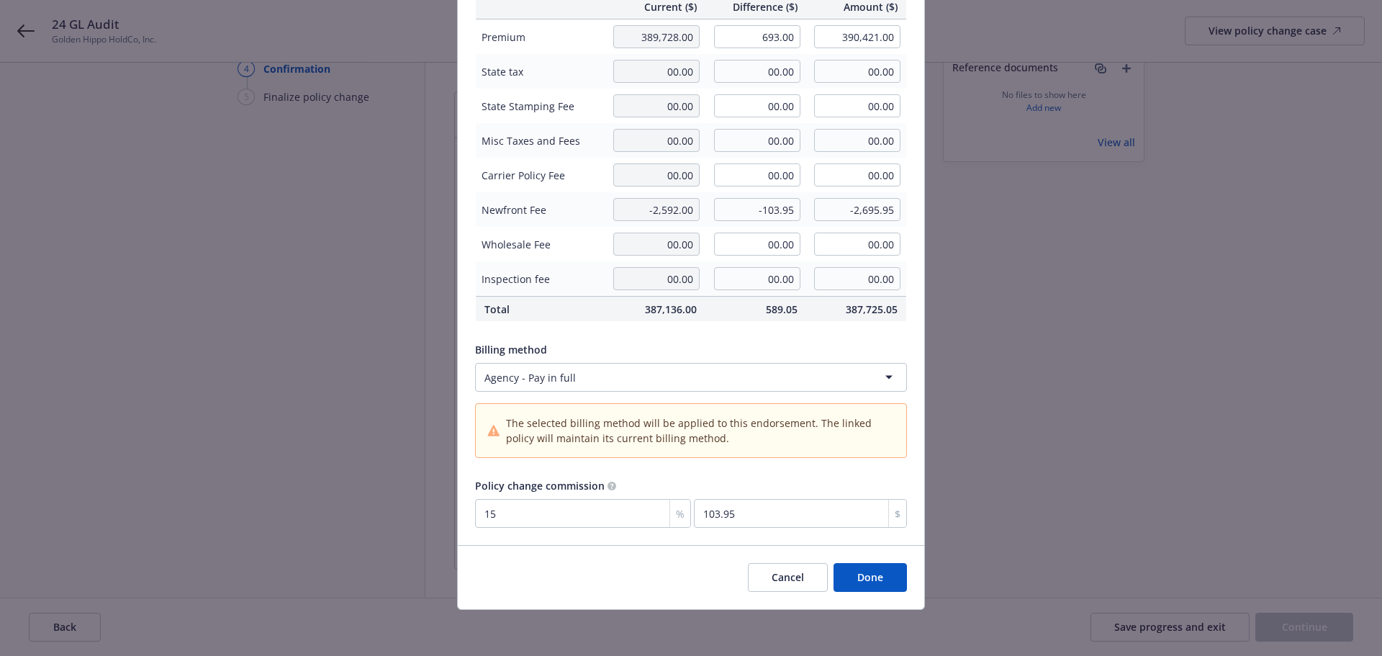
click at [862, 578] on button "Done" at bounding box center [869, 577] width 73 height 29
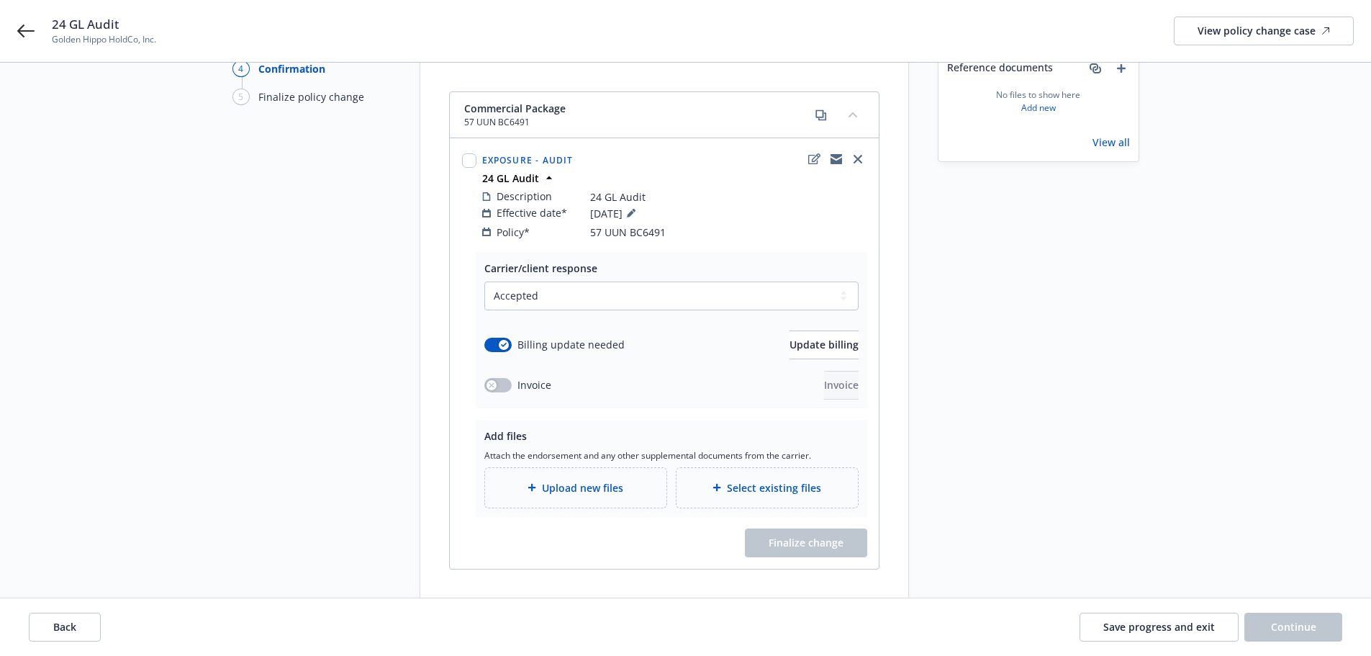
click at [606, 468] on div "Upload new files" at bounding box center [575, 488] width 181 height 40
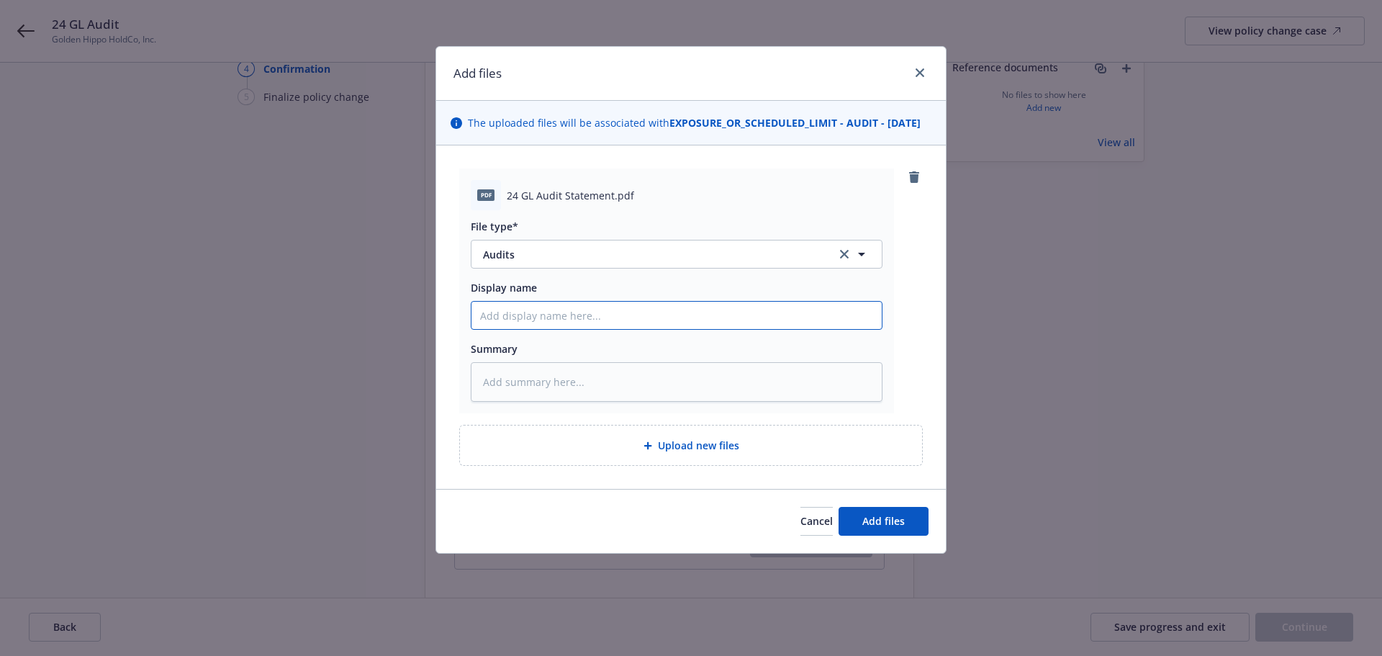
click at [576, 329] on input "Display name" at bounding box center [676, 314] width 410 height 27
type textarea "x"
type input "2"
type textarea "x"
type input "24"
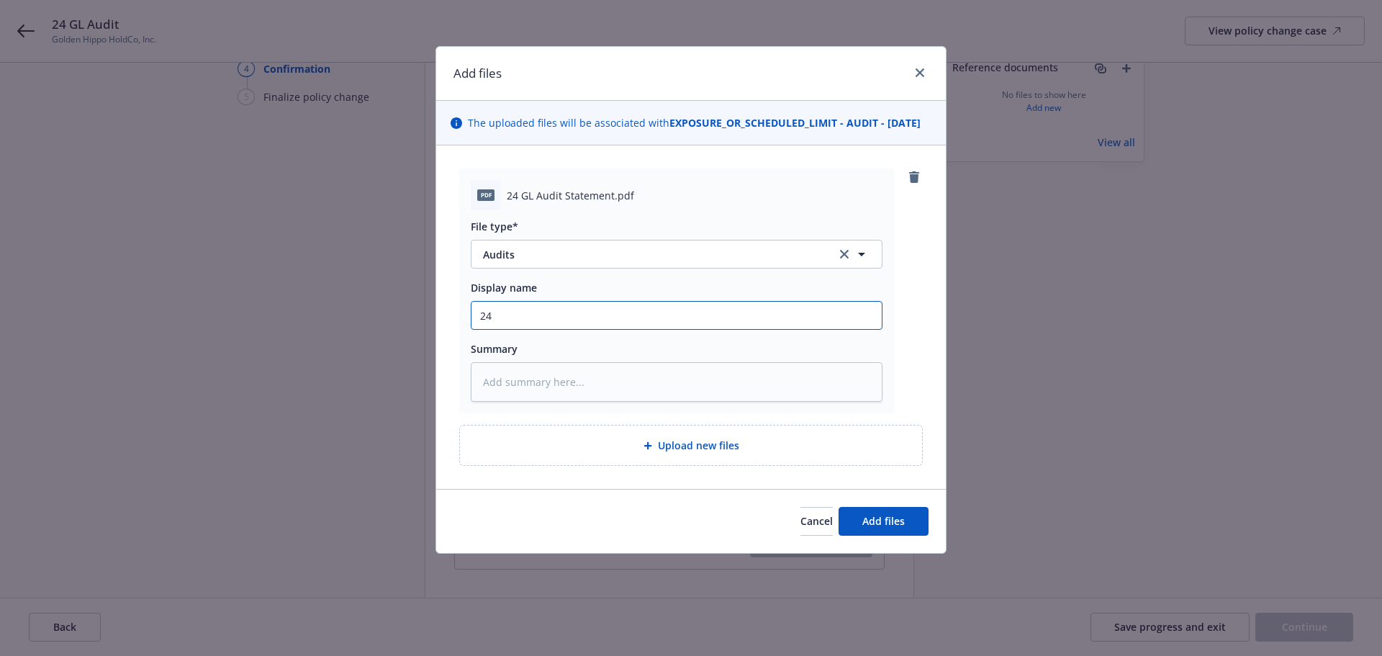
type textarea "x"
type input "24"
type textarea "x"
type input "24 G"
type textarea "x"
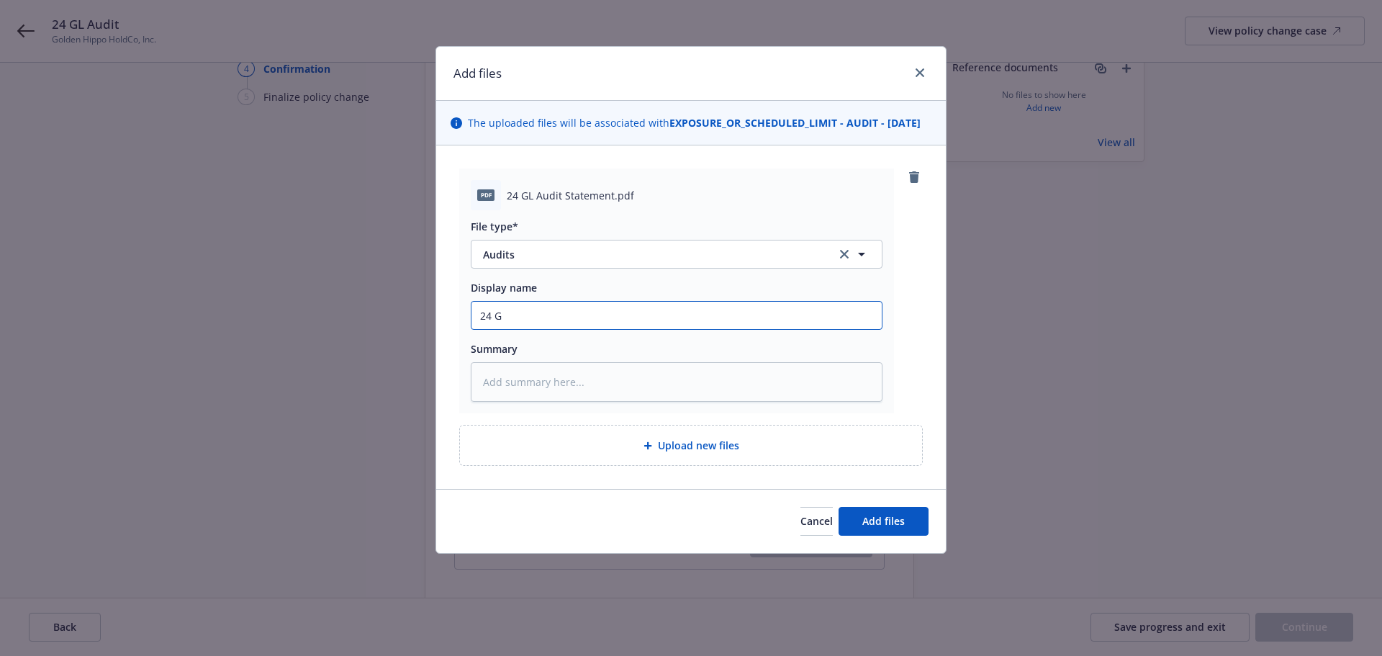
type input "24 GL"
type textarea "x"
type input "24 GL"
type textarea "x"
type input "24 GL a"
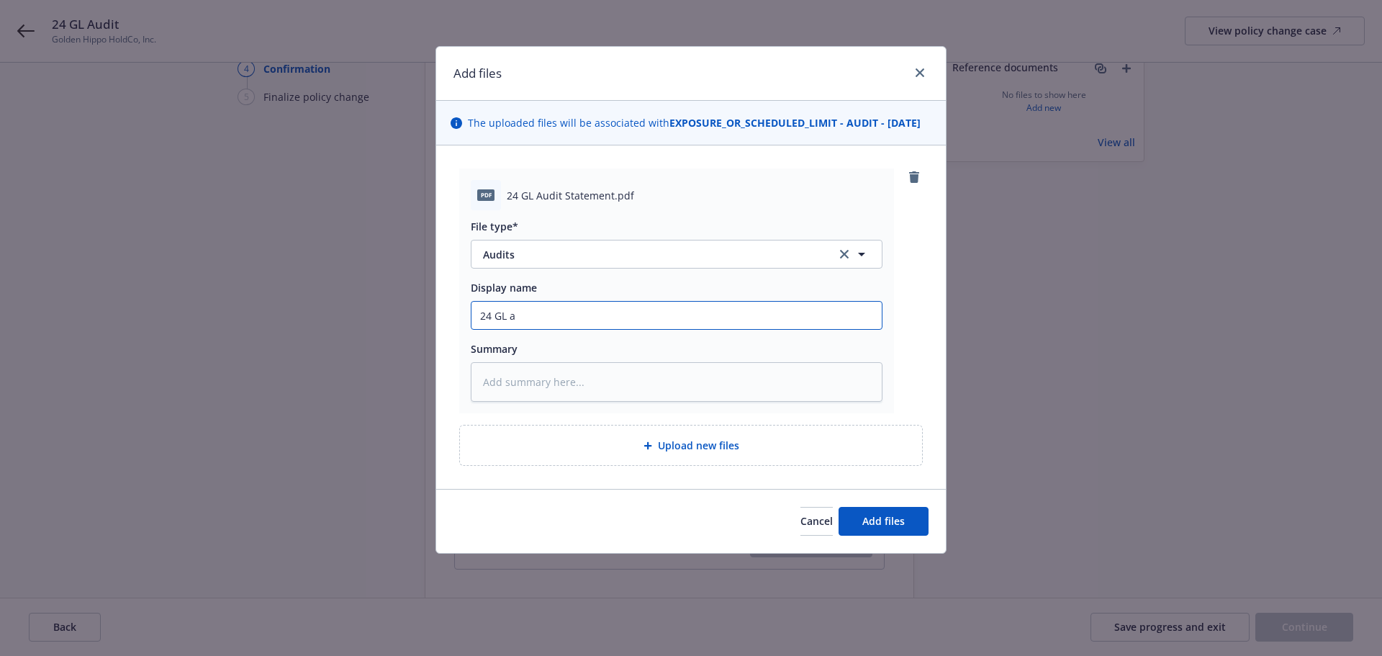
type textarea "x"
type input "24 GL au"
type textarea "x"
type input "24 GL aud"
type textarea "x"
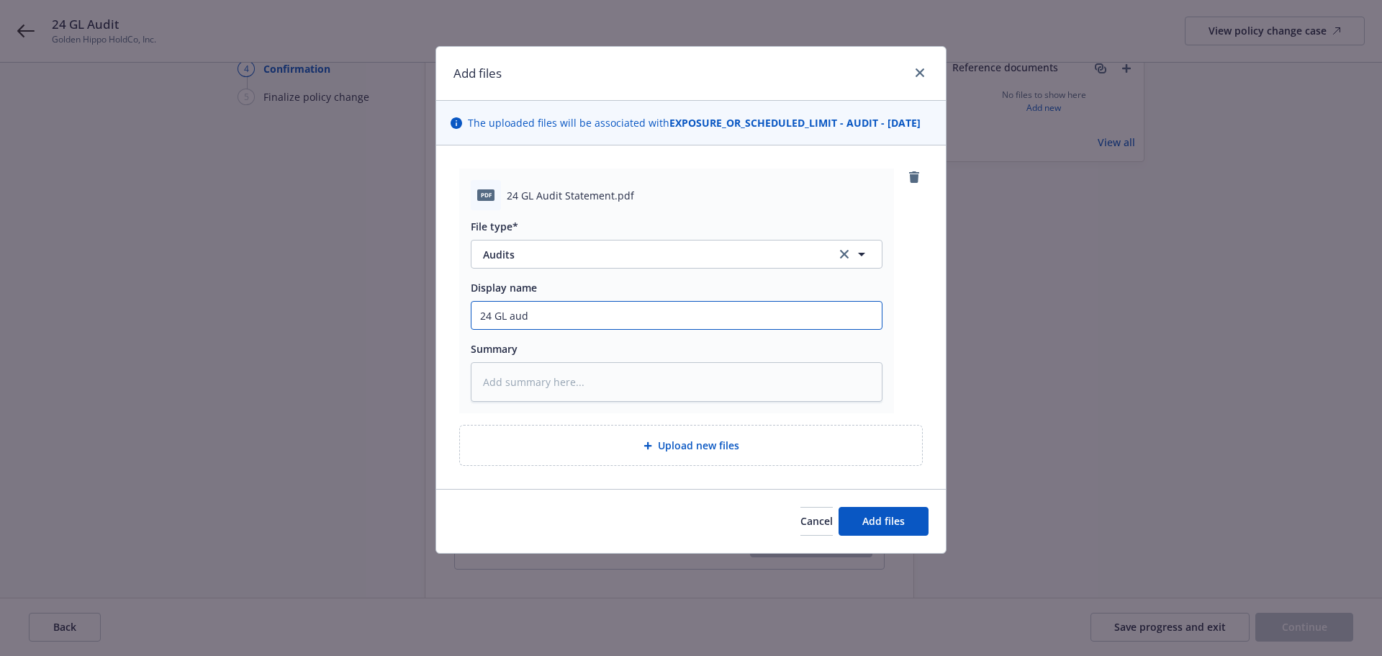
type input "24 GL audi"
type textarea "x"
type input "24 GL audit"
type textarea "x"
type input "24 GL audit"
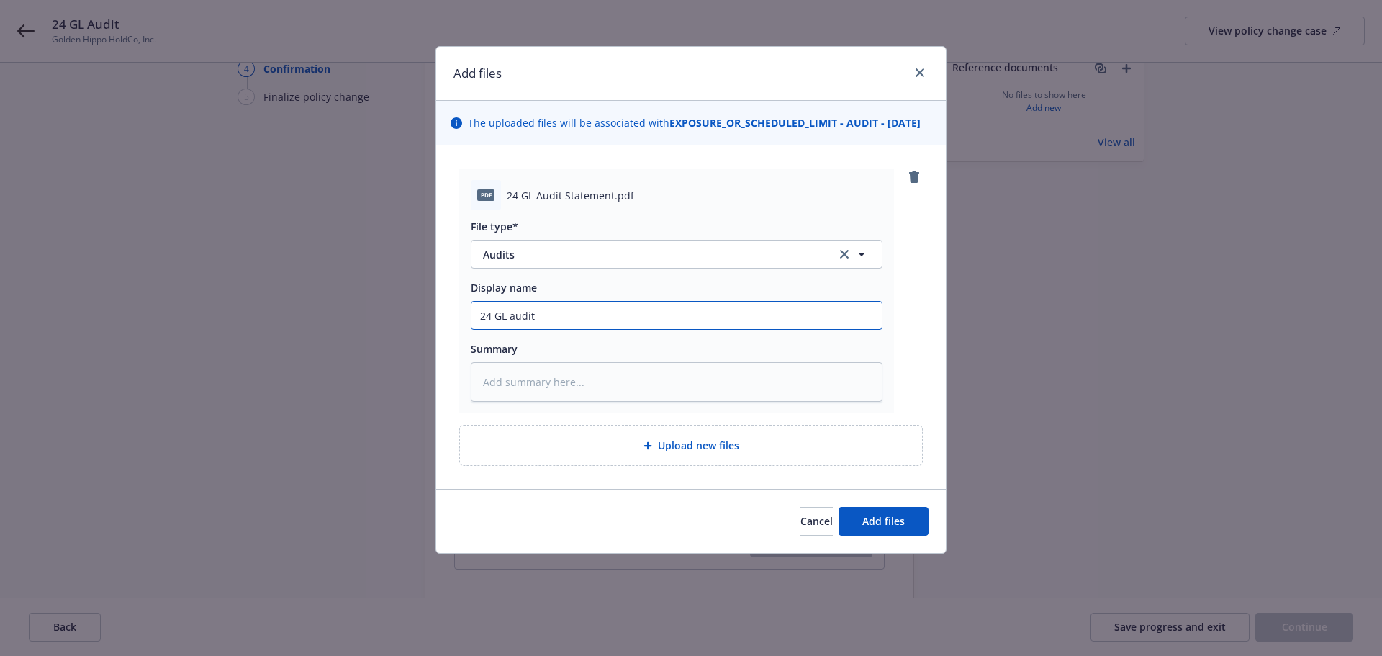
type textarea "x"
type input "24 GL audit s"
type textarea "x"
type input "24 GL audit sta"
type textarea "x"
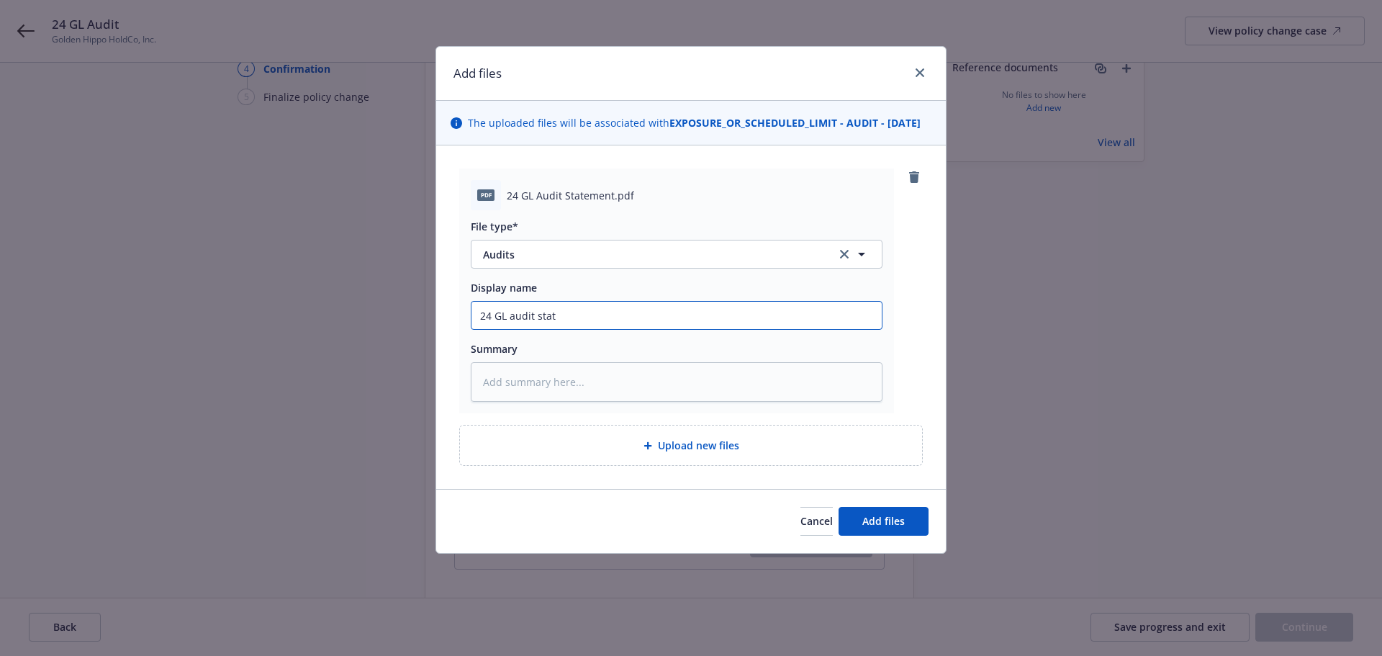
type input "24 GL audit state"
type textarea "x"
type input "24 GL audit statem"
type textarea "x"
type input "24 GL audit stateme"
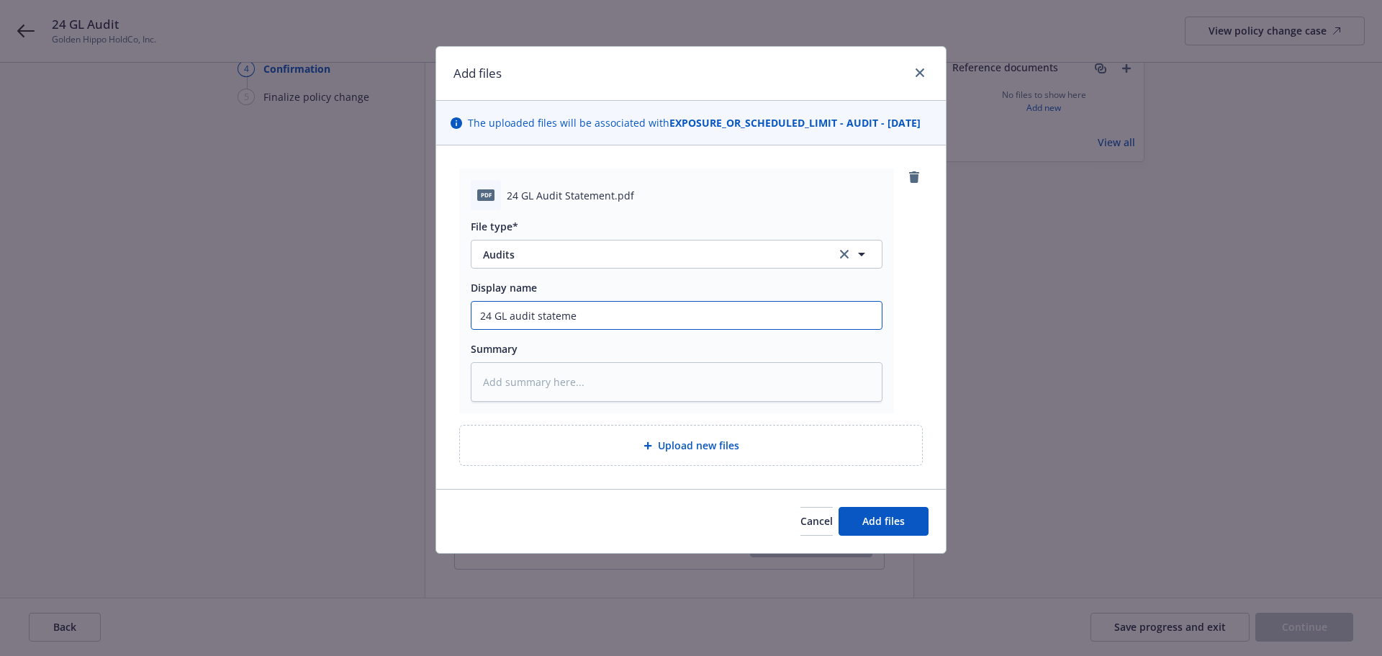
type textarea "x"
type input "24 GL Audit statement $693 ap"
click at [892, 527] on span "Add files" at bounding box center [883, 521] width 42 height 14
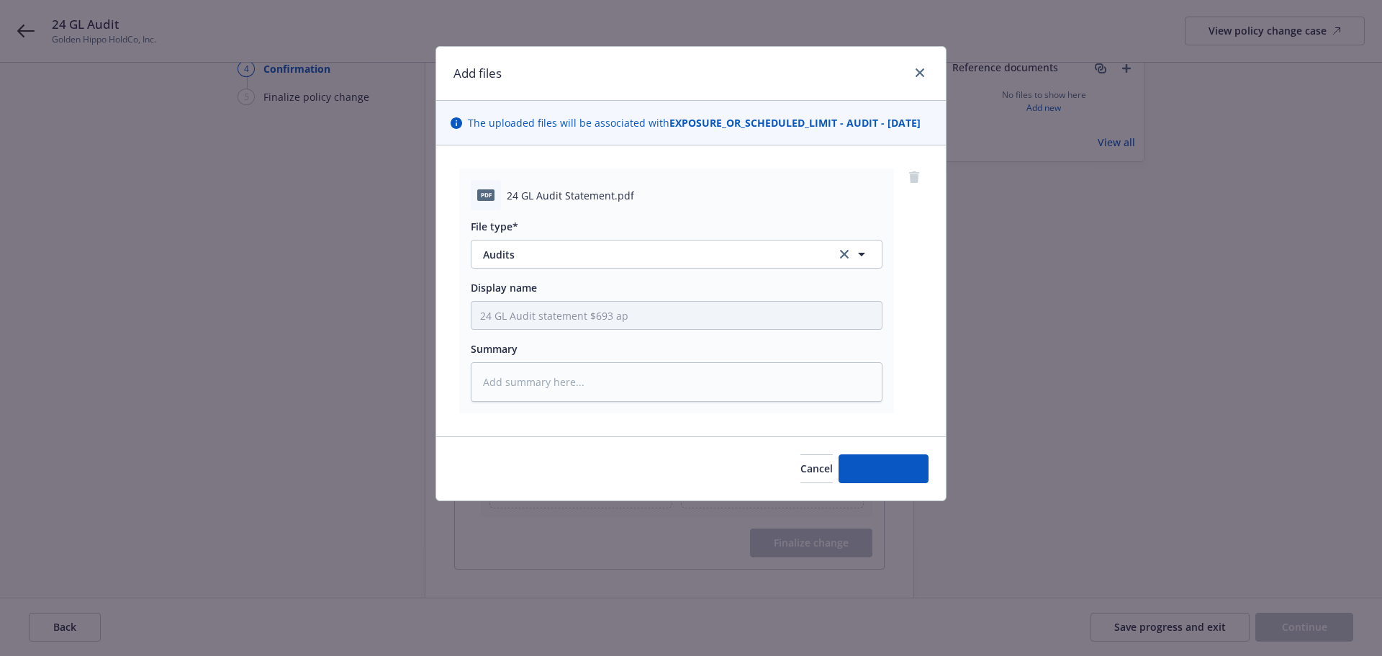
type textarea "x"
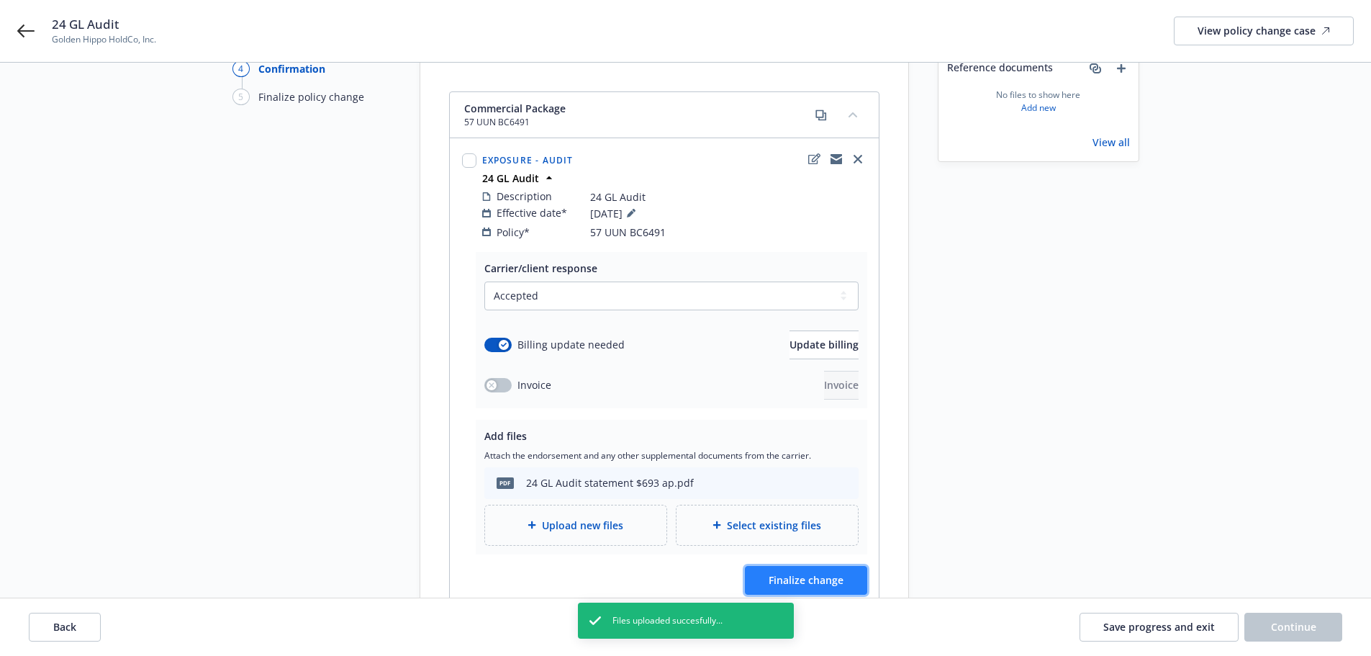
click at [834, 573] on span "Finalize change" at bounding box center [805, 580] width 75 height 14
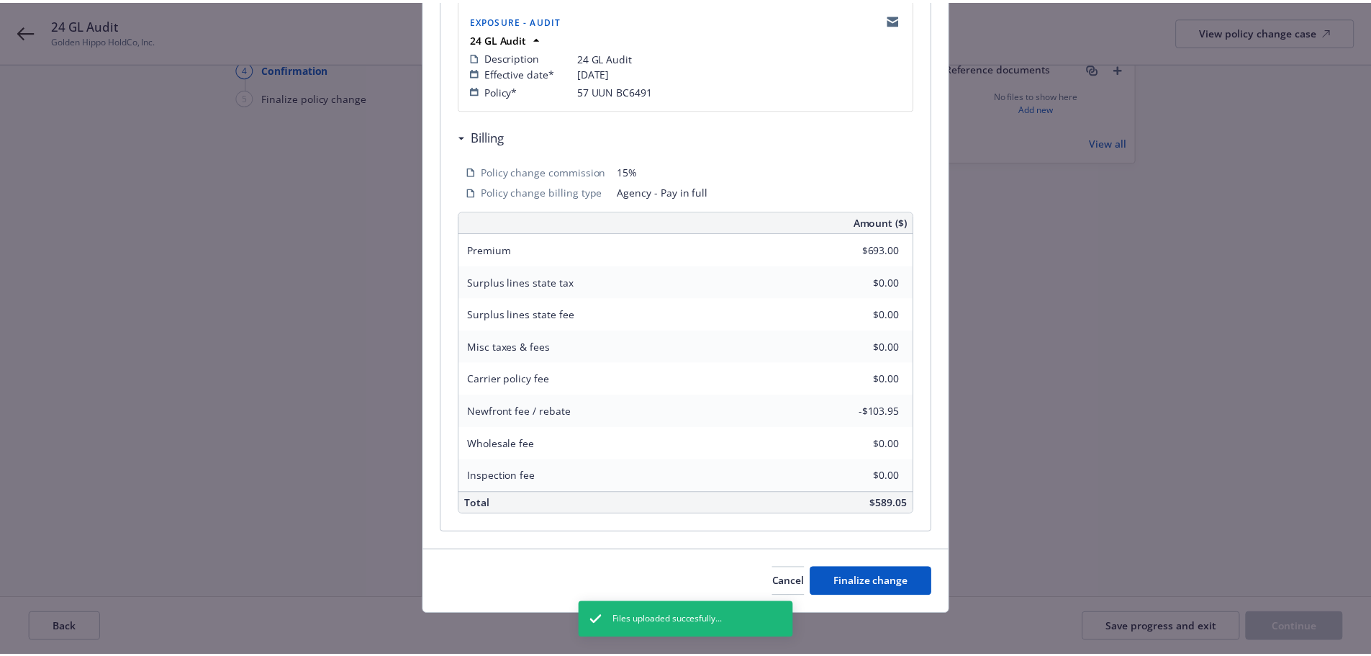
scroll to position [317, 0]
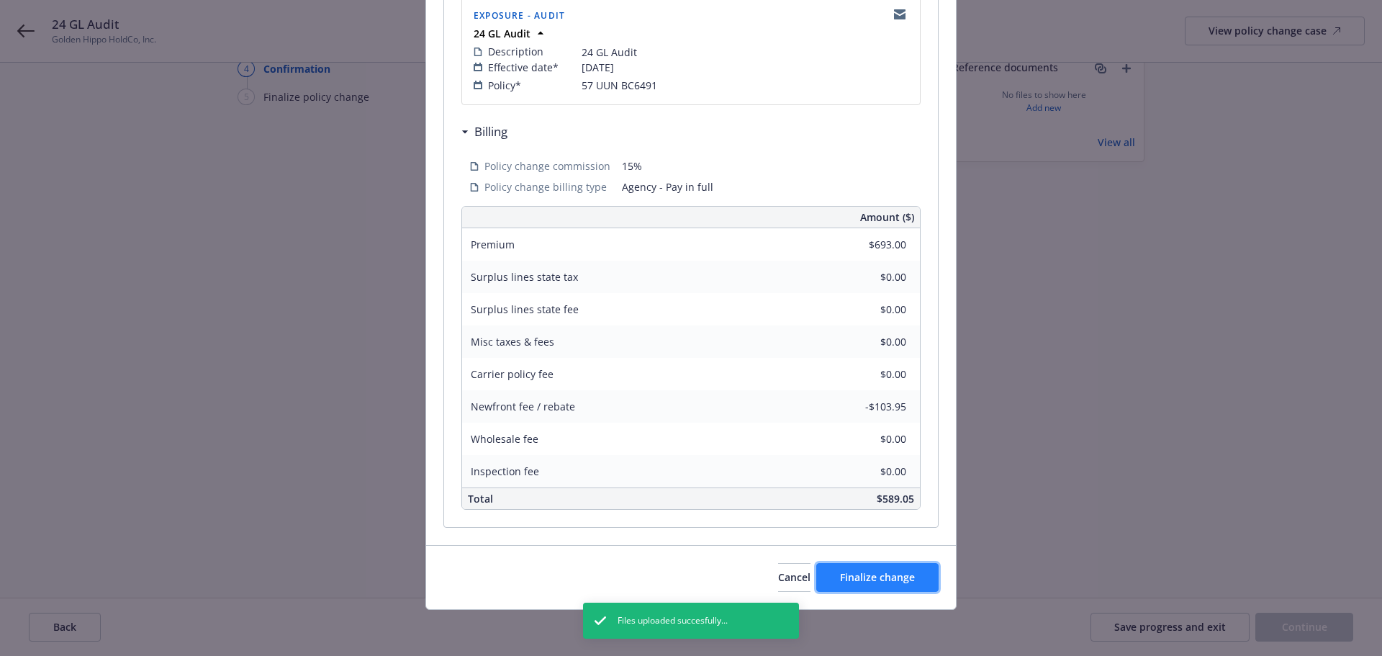
click at [902, 573] on span "Finalize change" at bounding box center [877, 577] width 75 height 14
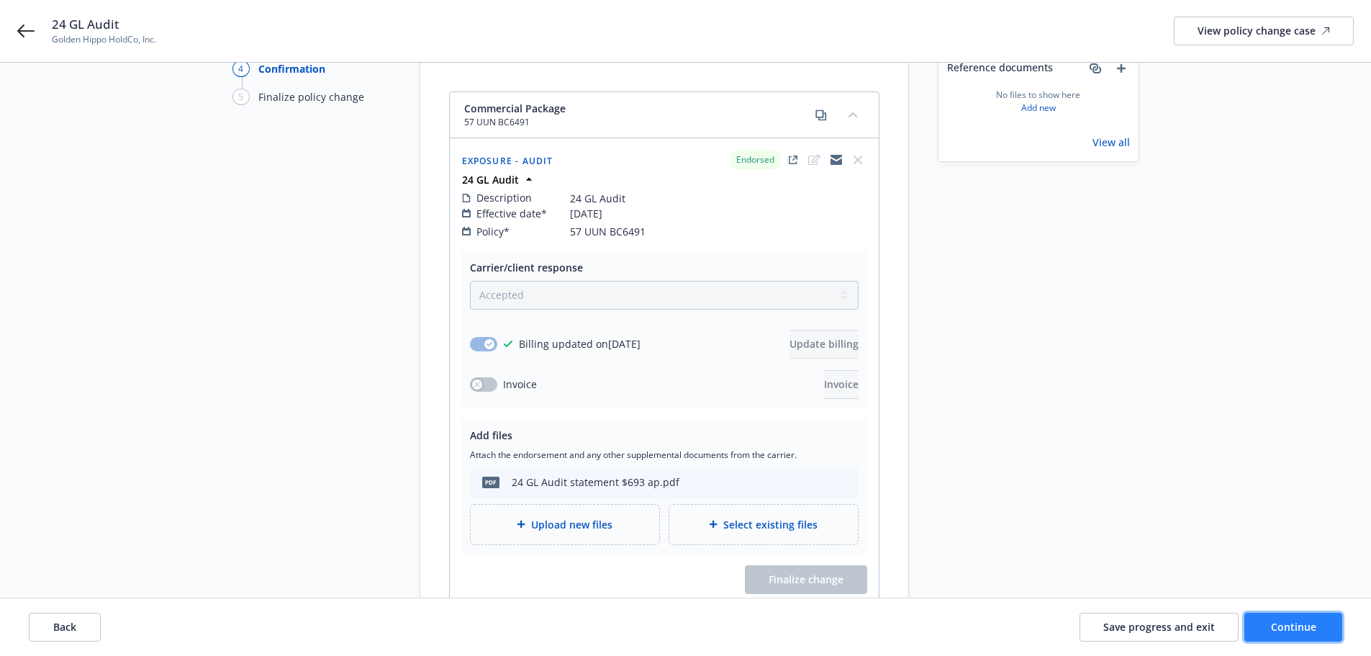
click at [1285, 626] on span "Continue" at bounding box center [1293, 627] width 45 height 14
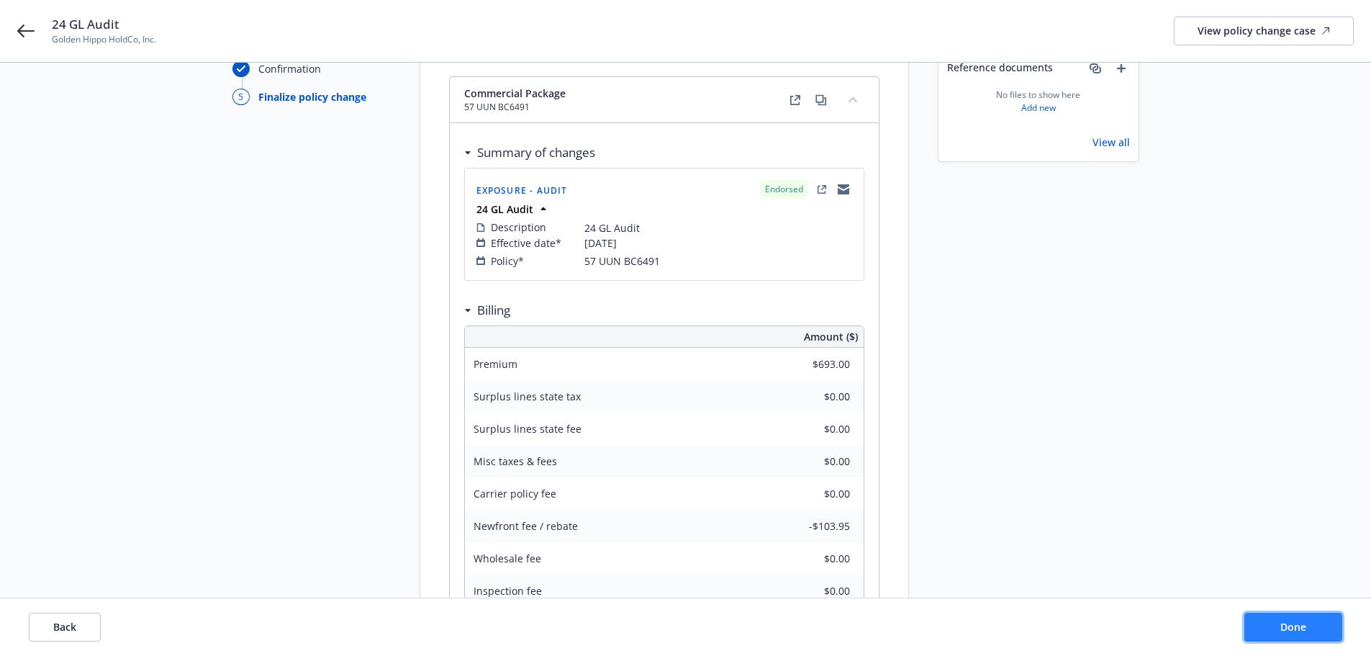
click at [1277, 623] on button "Done" at bounding box center [1293, 626] width 98 height 29
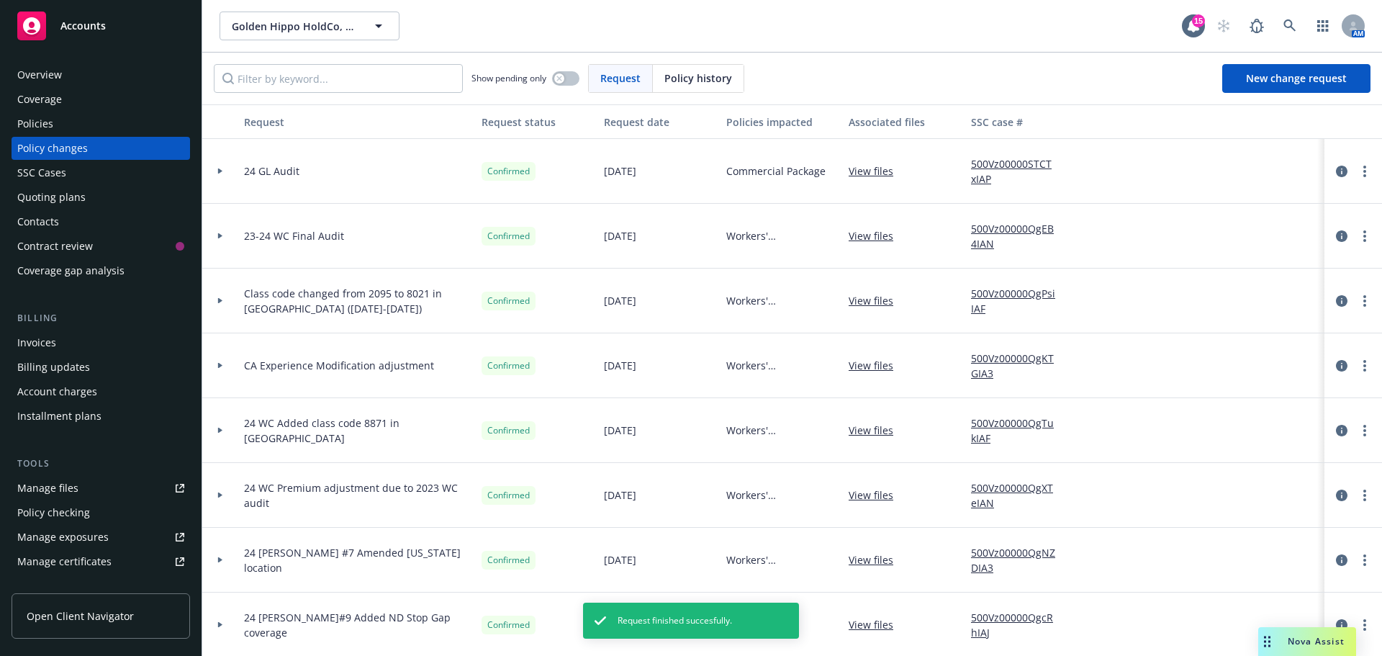
click at [37, 346] on div "Invoices" at bounding box center [36, 342] width 39 height 23
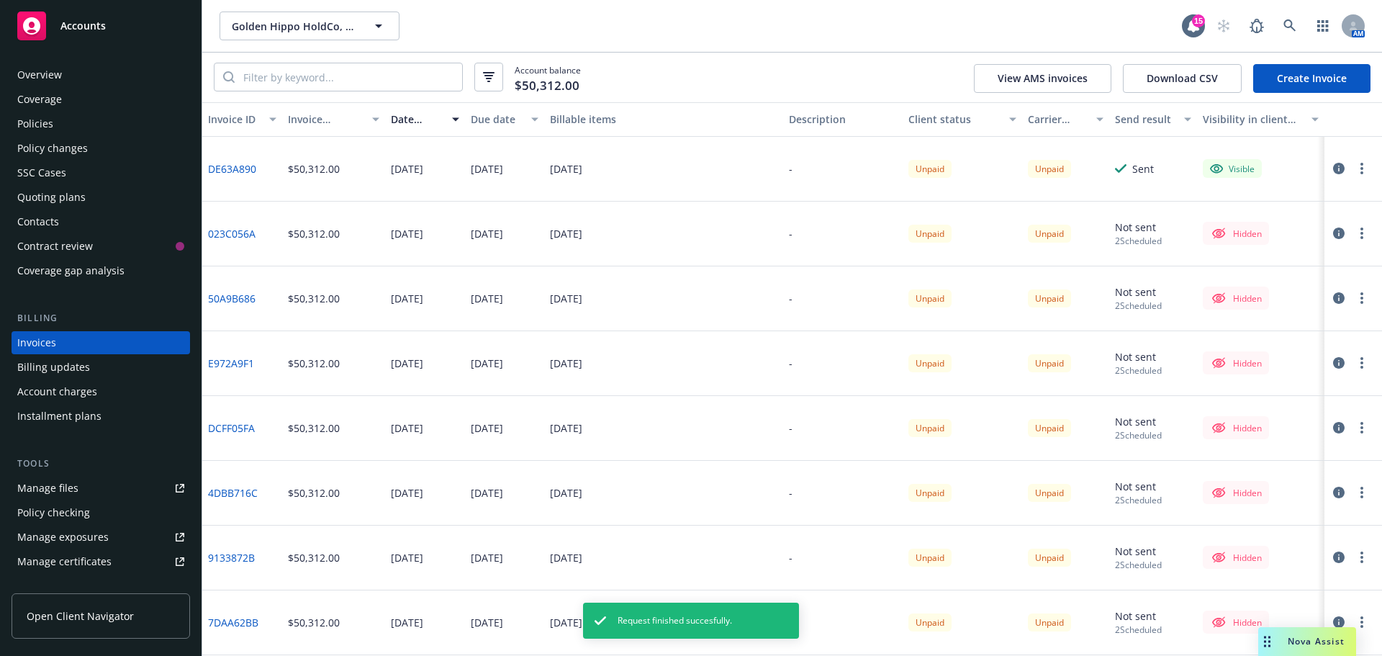
click at [1318, 78] on link "Create Invoice" at bounding box center [1311, 78] width 117 height 29
